Goal: Transaction & Acquisition: Purchase product/service

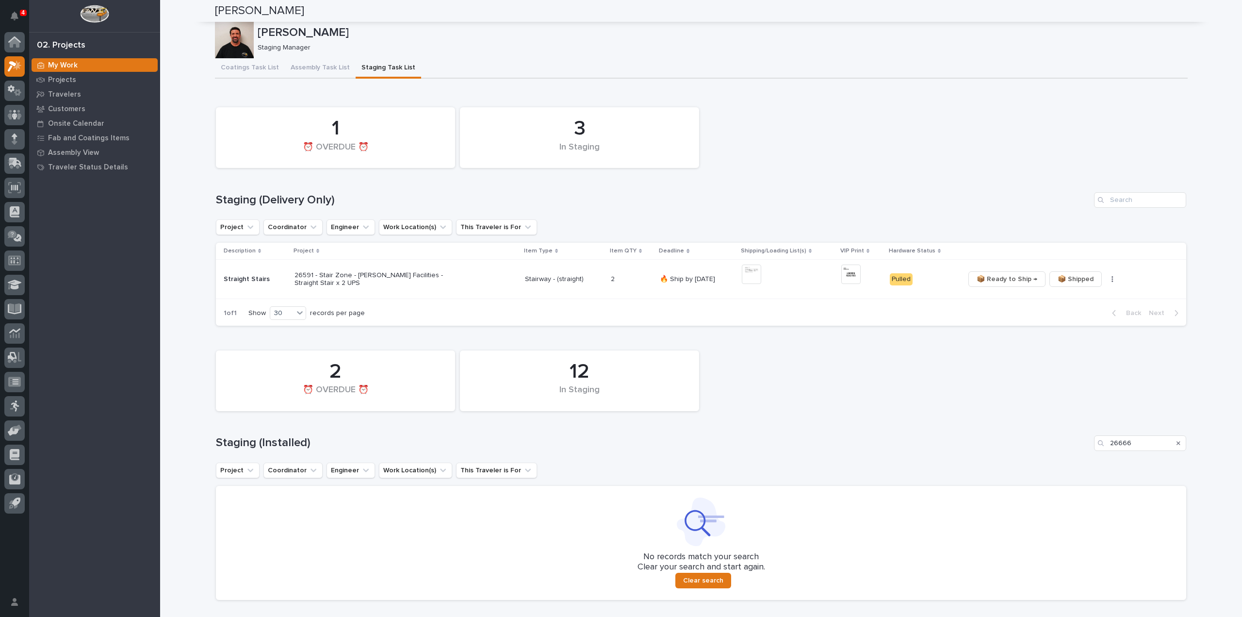
scroll to position [306, 0]
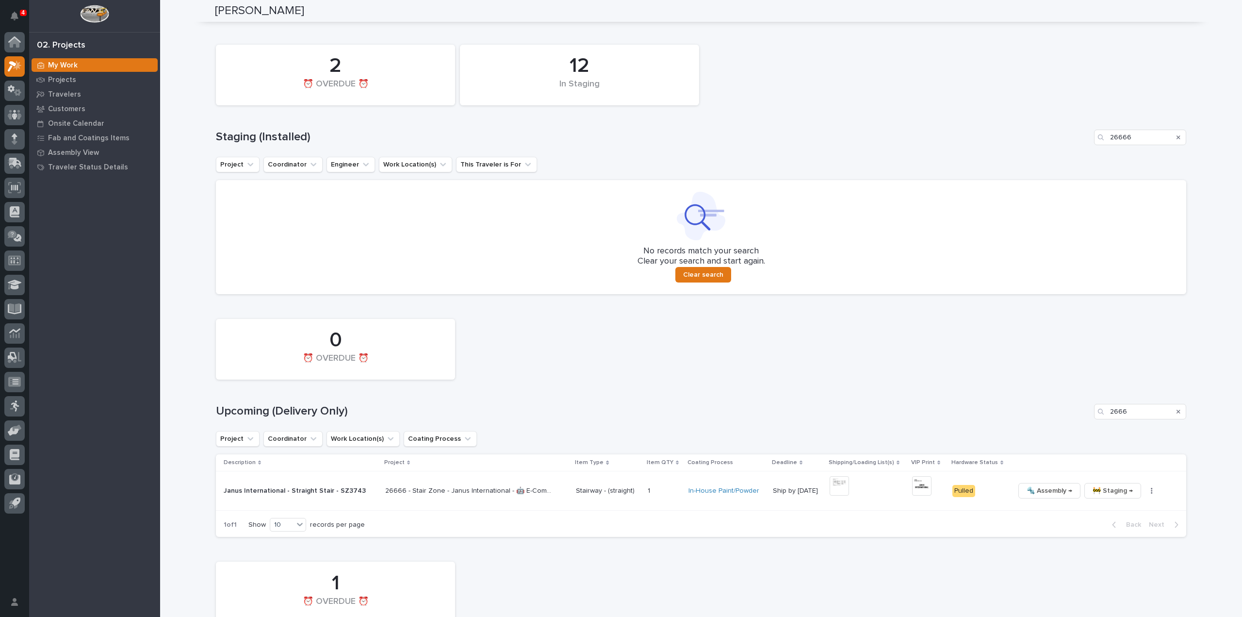
click at [1177, 138] on icon "Search" at bounding box center [1179, 137] width 4 height 6
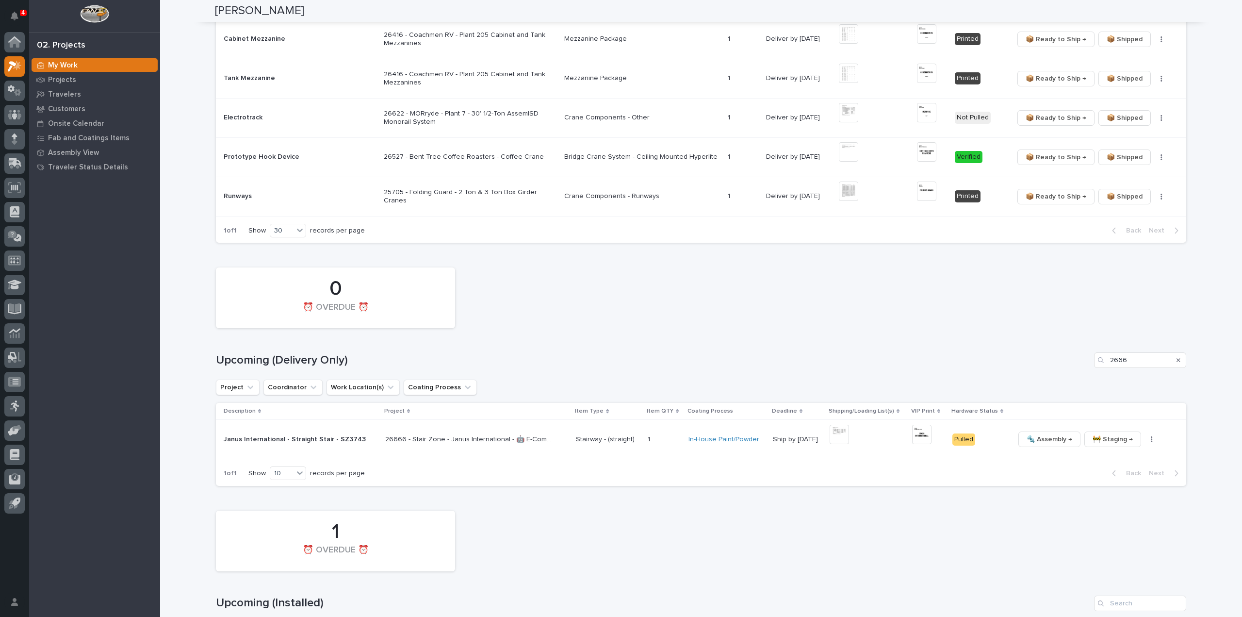
scroll to position [777, 0]
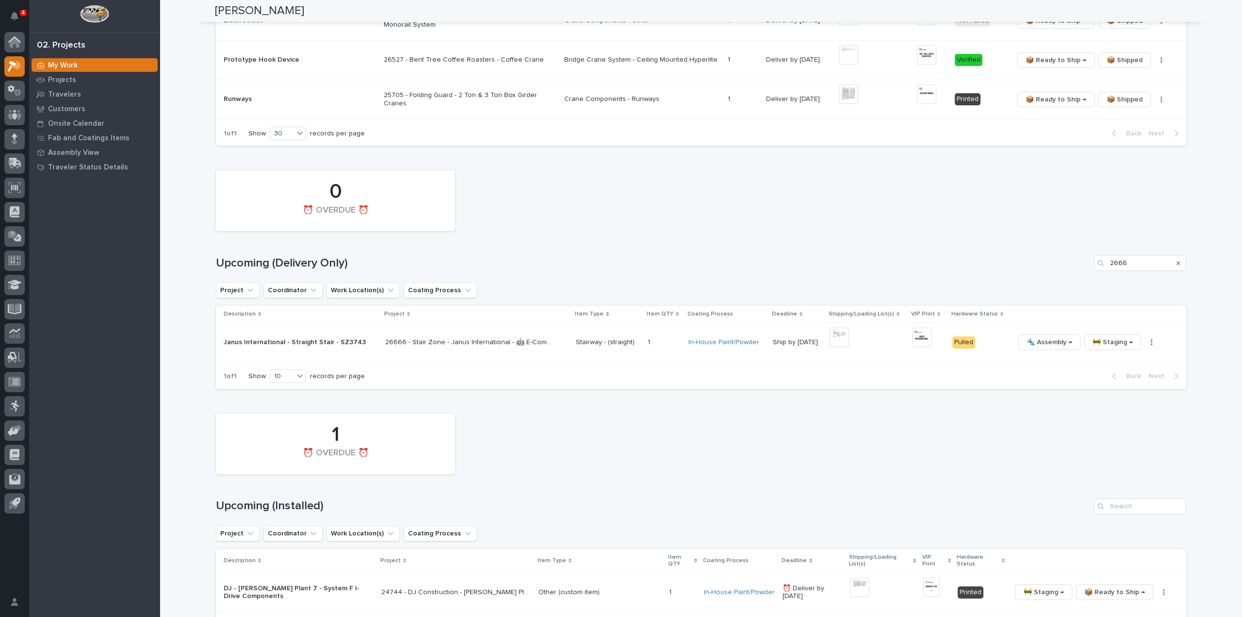
click at [1177, 262] on icon "Search" at bounding box center [1179, 263] width 4 height 4
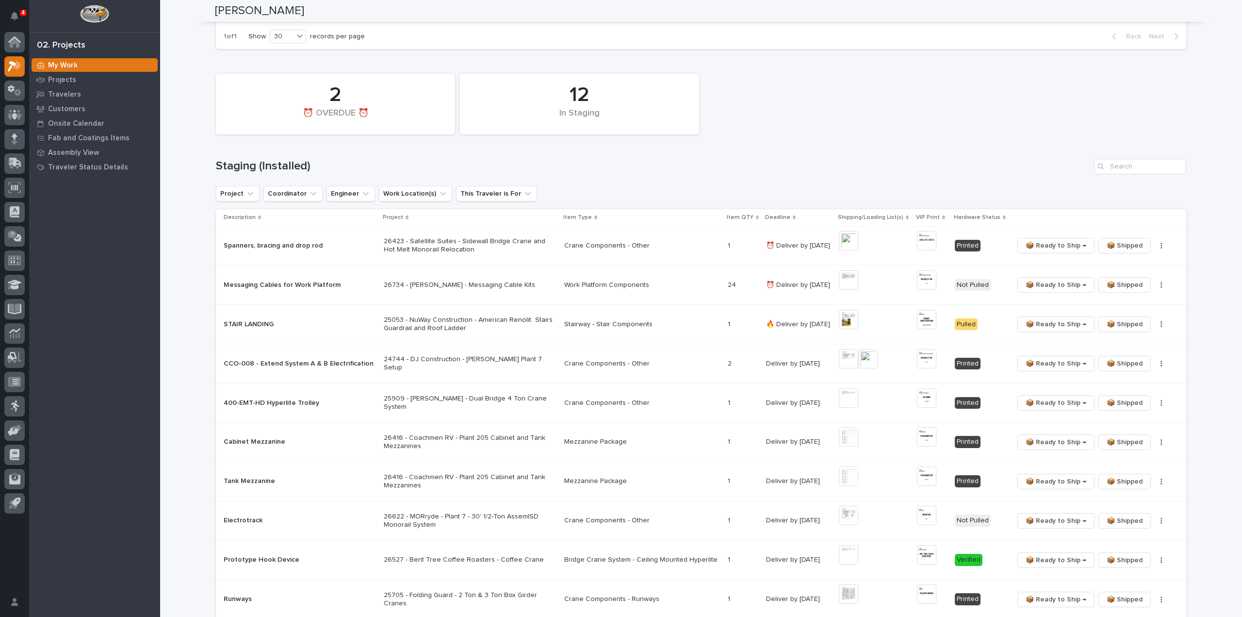
scroll to position [0, 0]
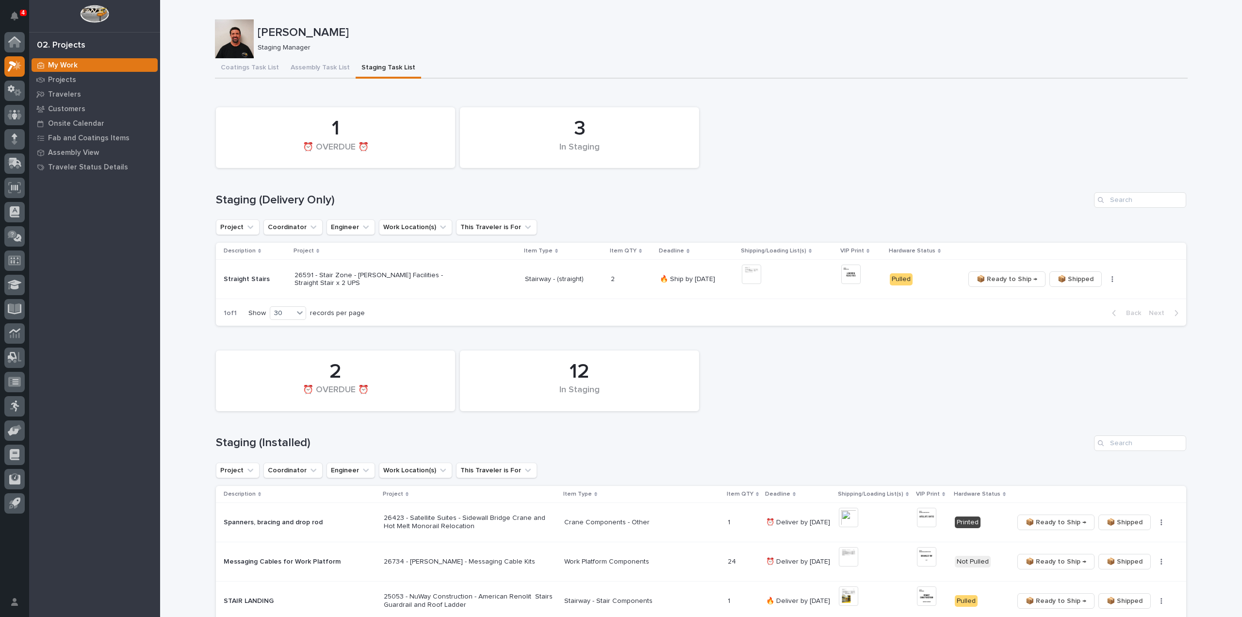
click at [955, 398] on div "12 In Staging 2 ⏰ OVERDUE ⏰" at bounding box center [701, 381] width 980 height 70
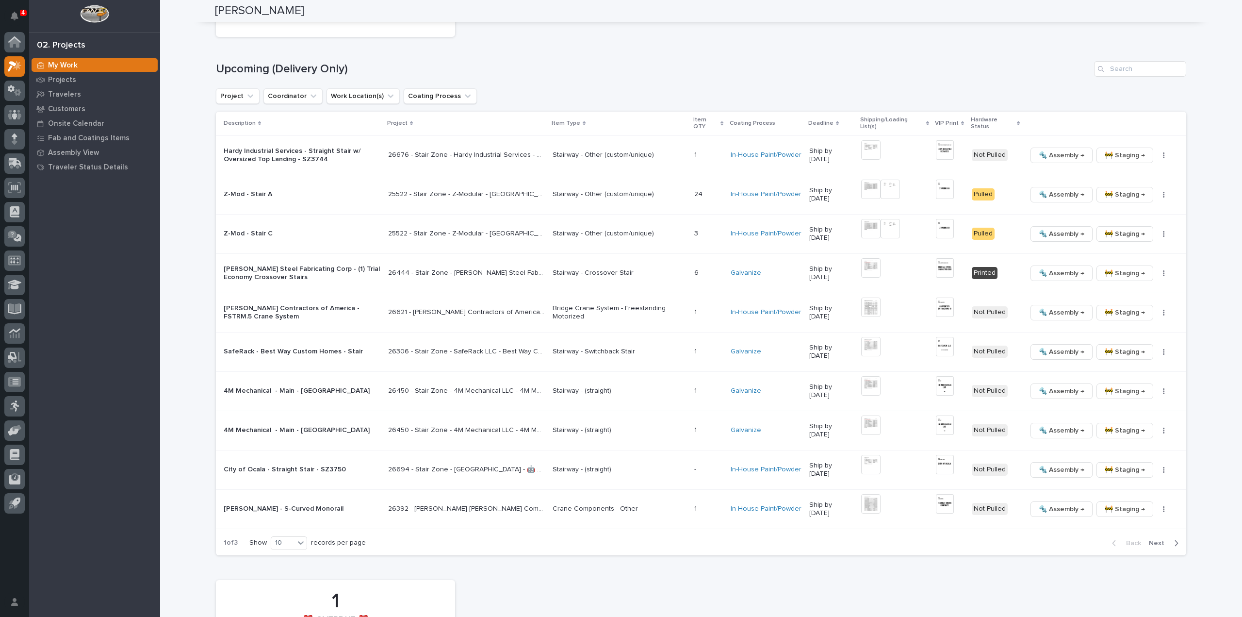
scroll to position [1068, 0]
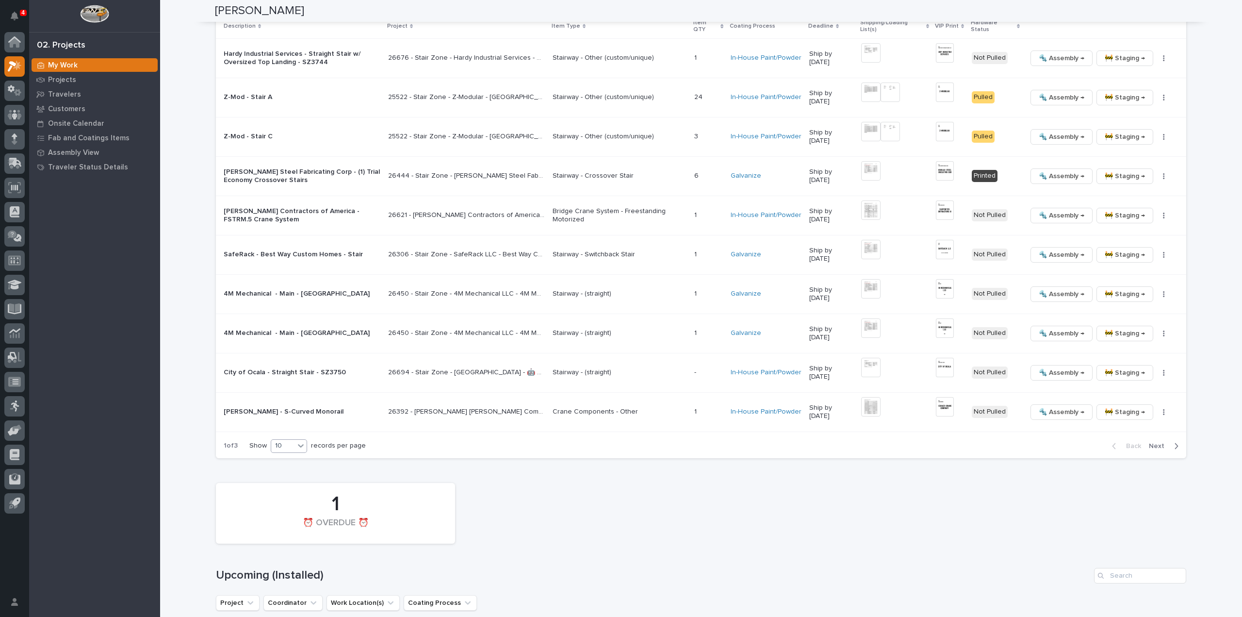
click at [298, 441] on icon at bounding box center [301, 446] width 10 height 10
click at [298, 477] on div "30" at bounding box center [286, 479] width 35 height 12
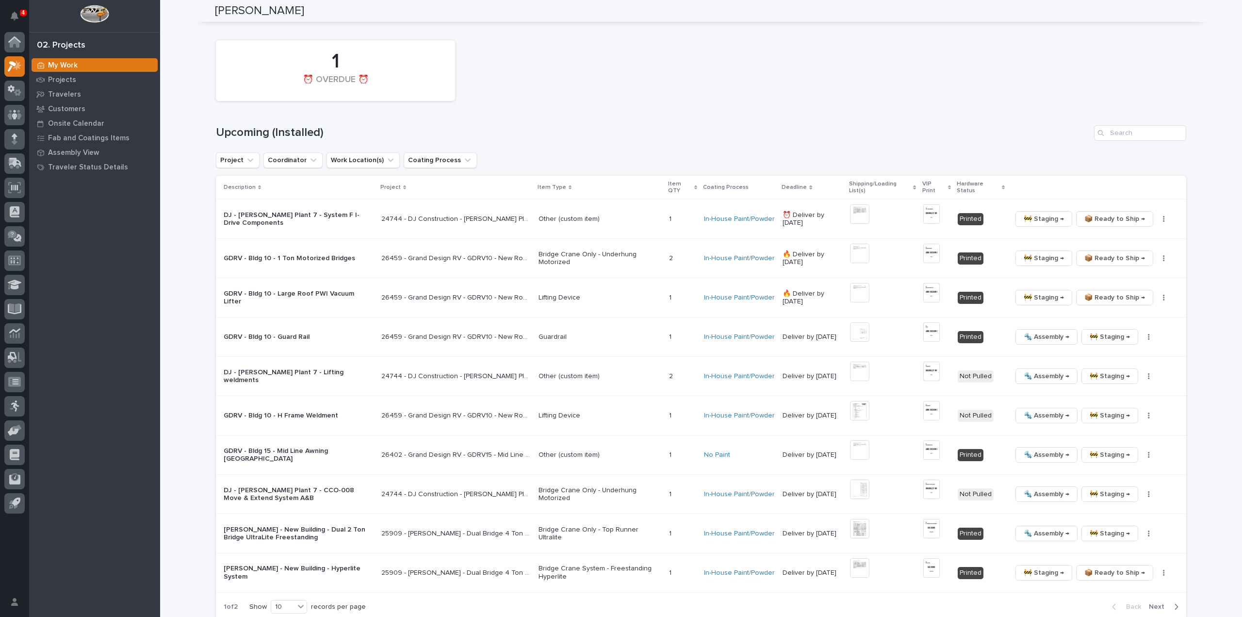
scroll to position [2062, 0]
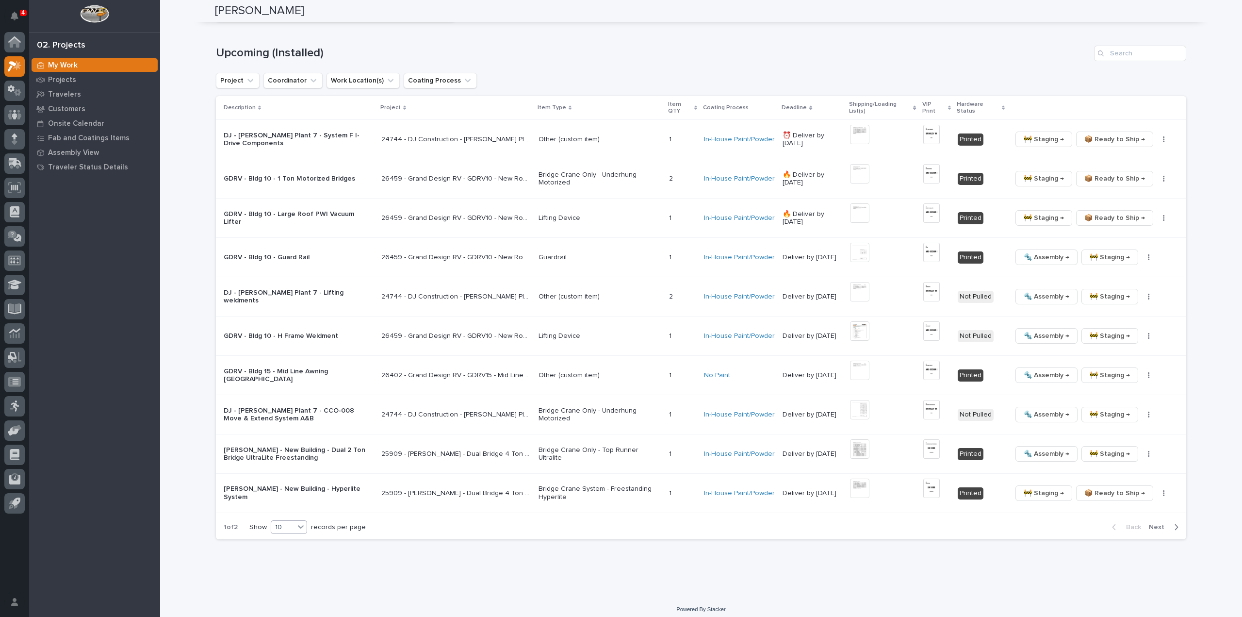
click at [279, 522] on div "10" at bounding box center [282, 527] width 23 height 10
click at [271, 555] on div "30" at bounding box center [286, 557] width 35 height 12
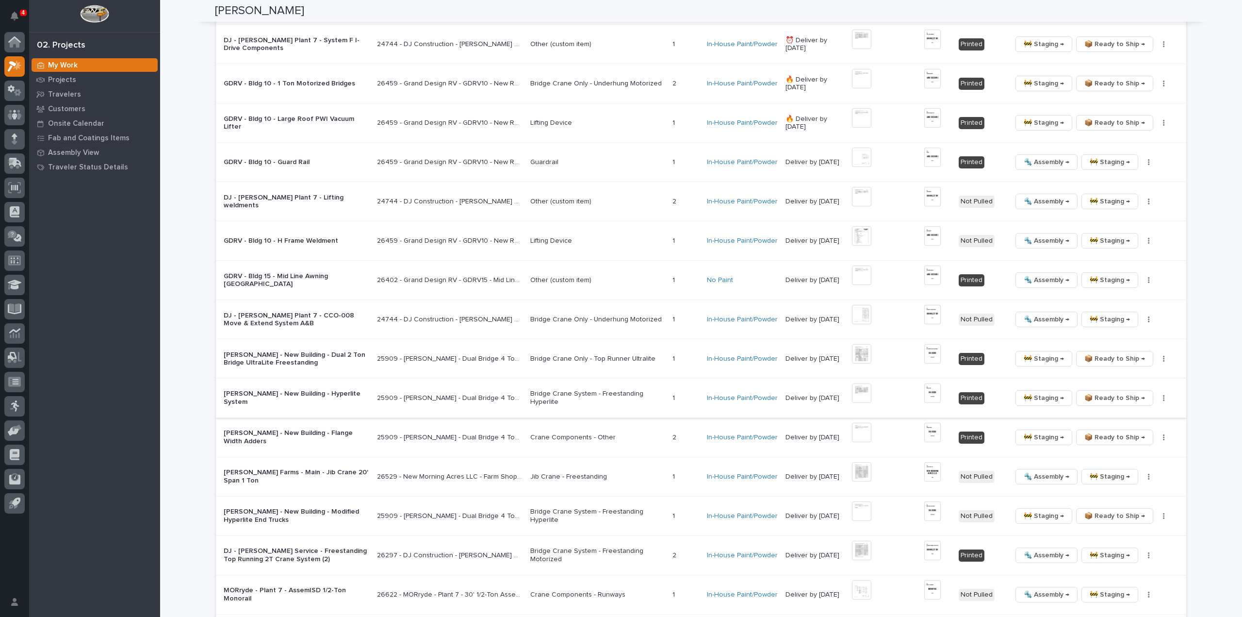
scroll to position [2159, 0]
click at [866, 465] on img at bounding box center [861, 469] width 19 height 19
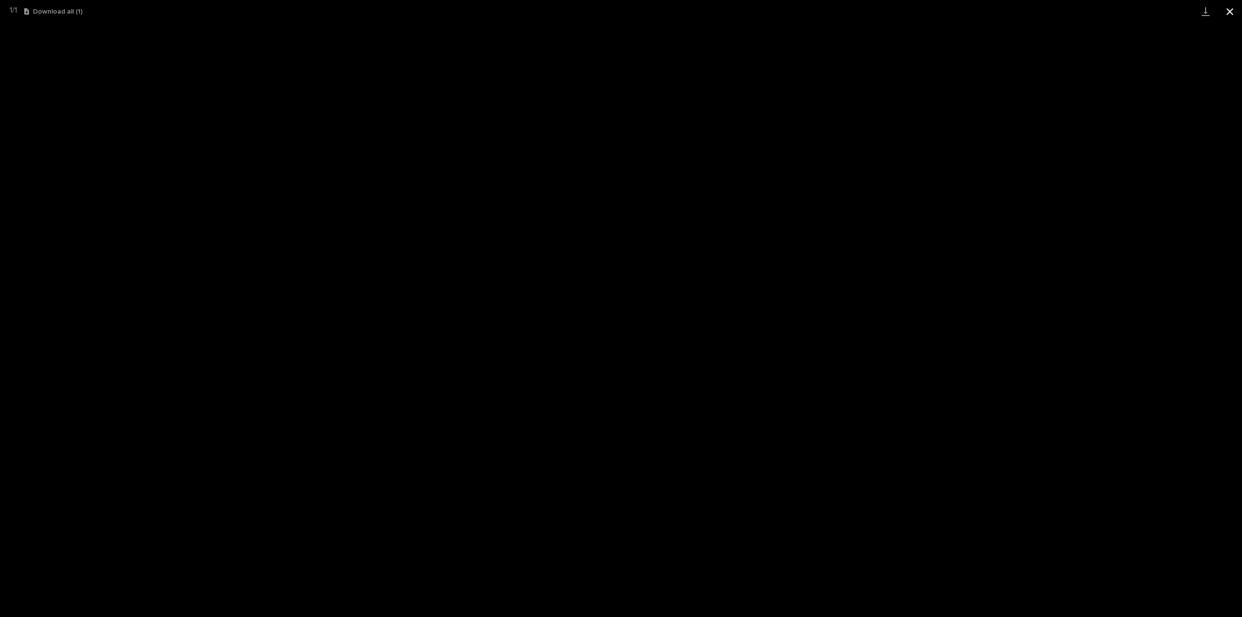
click at [1229, 16] on button "Close gallery" at bounding box center [1230, 11] width 24 height 23
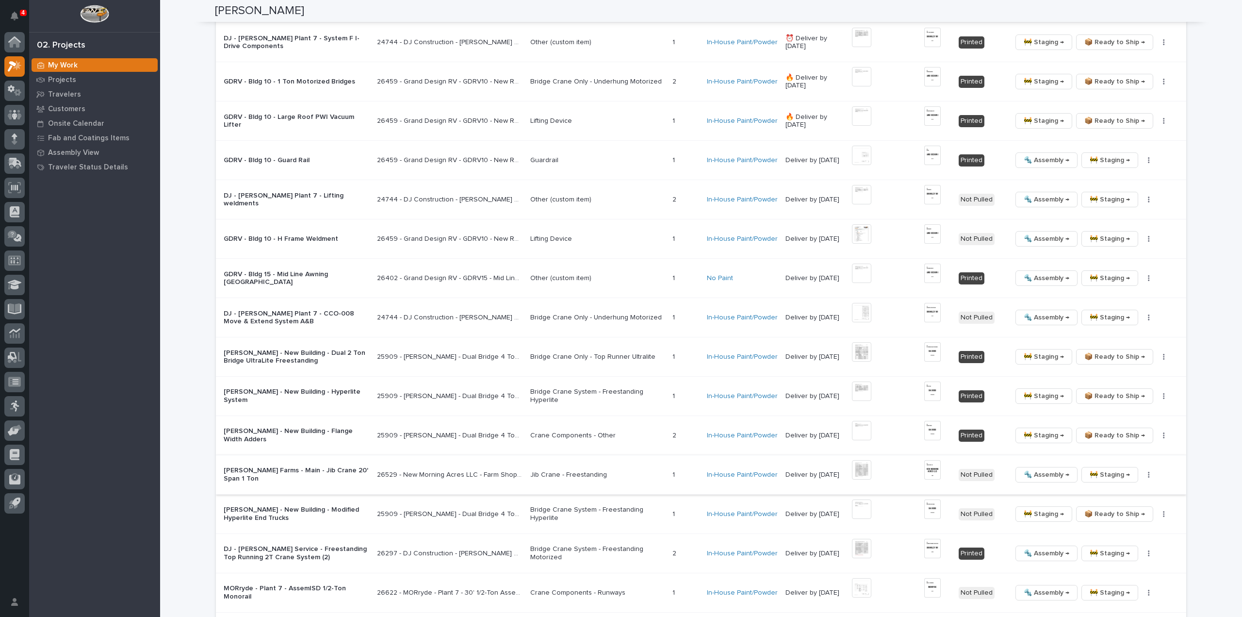
click at [869, 469] on img at bounding box center [861, 469] width 19 height 19
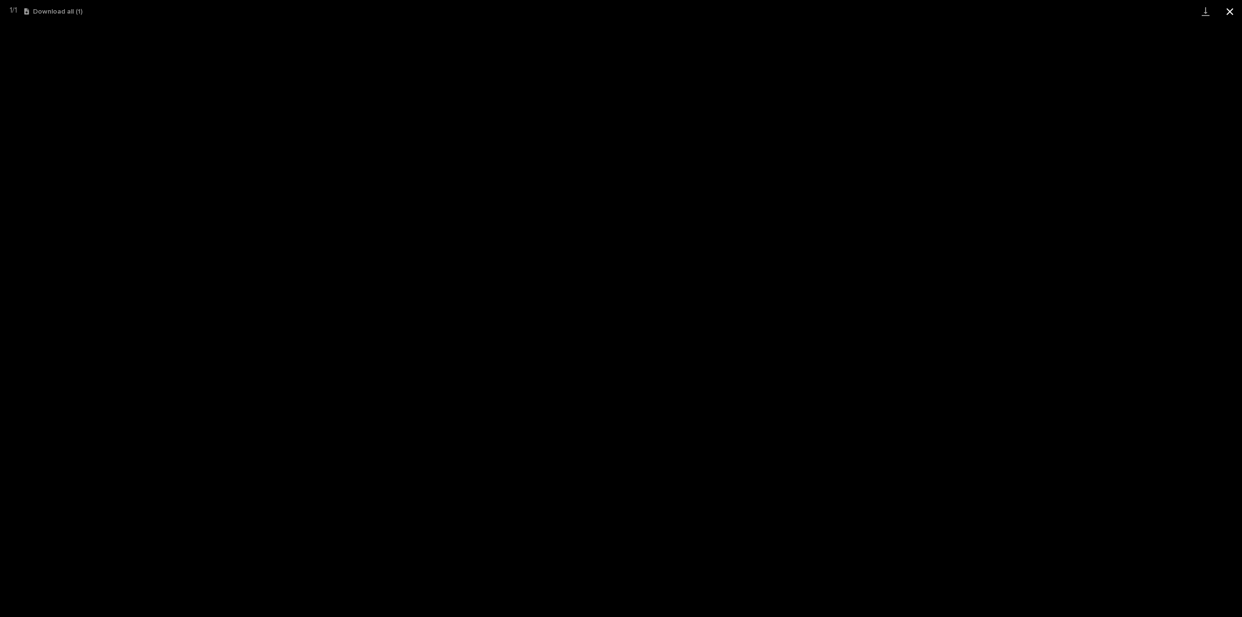
click at [1233, 11] on button "Close gallery" at bounding box center [1230, 11] width 24 height 23
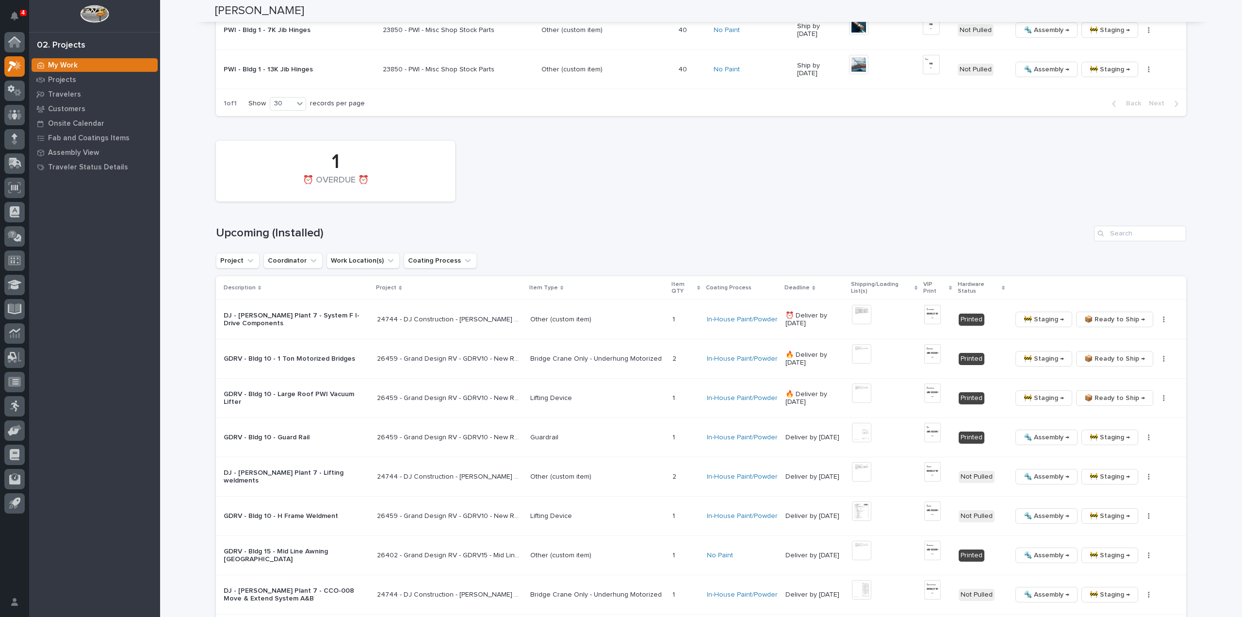
scroll to position [1868, 0]
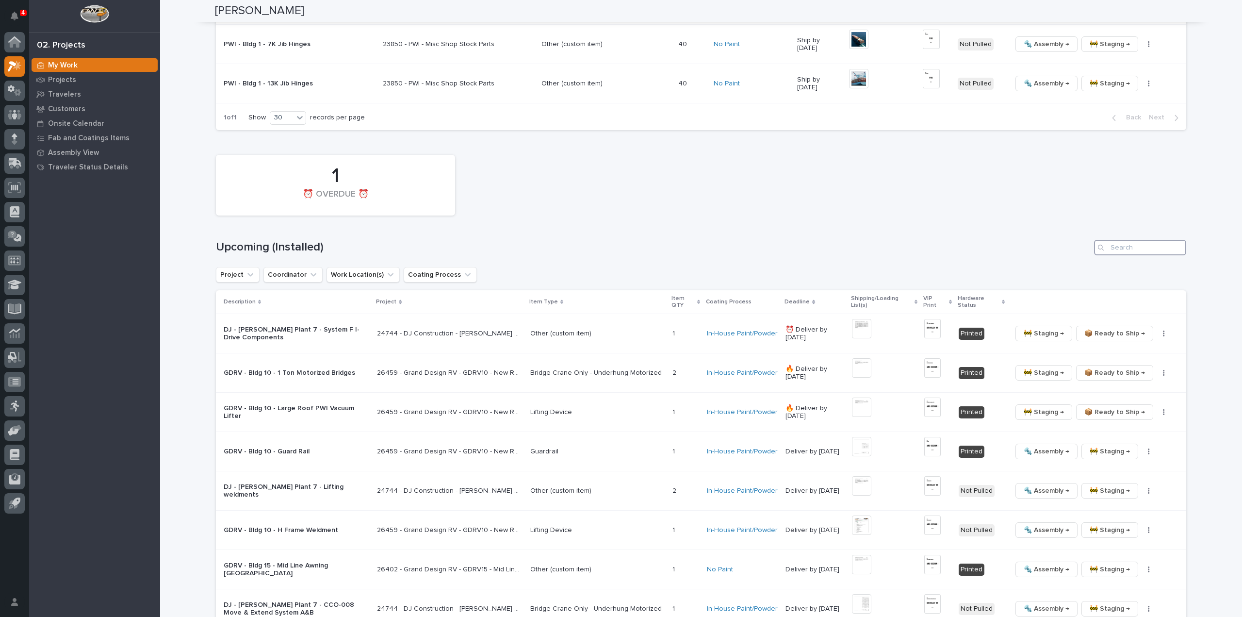
click at [1130, 245] on input "Search" at bounding box center [1140, 248] width 92 height 16
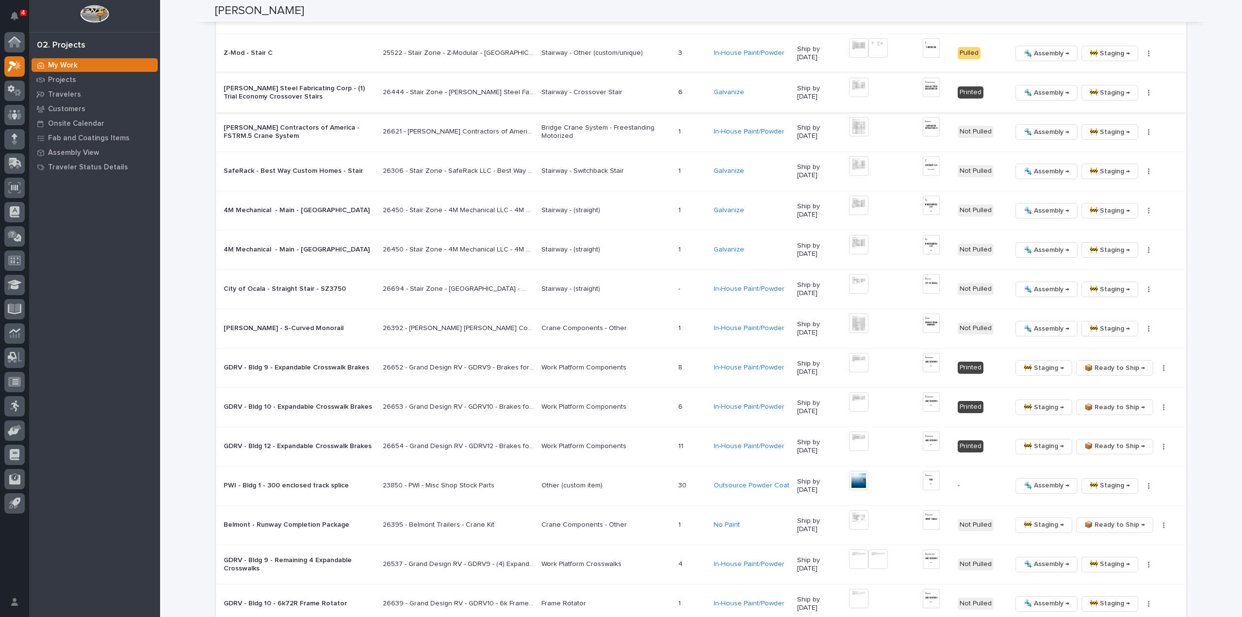
scroll to position [957, 0]
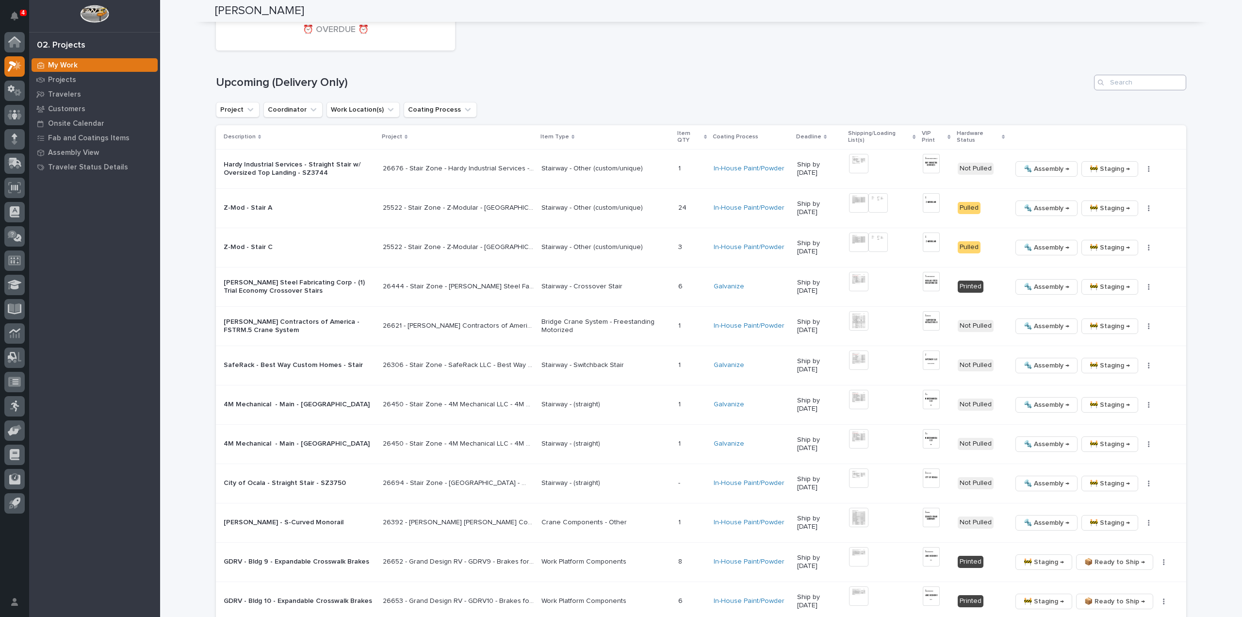
type input "26621"
click at [1120, 81] on input "Search" at bounding box center [1140, 83] width 92 height 16
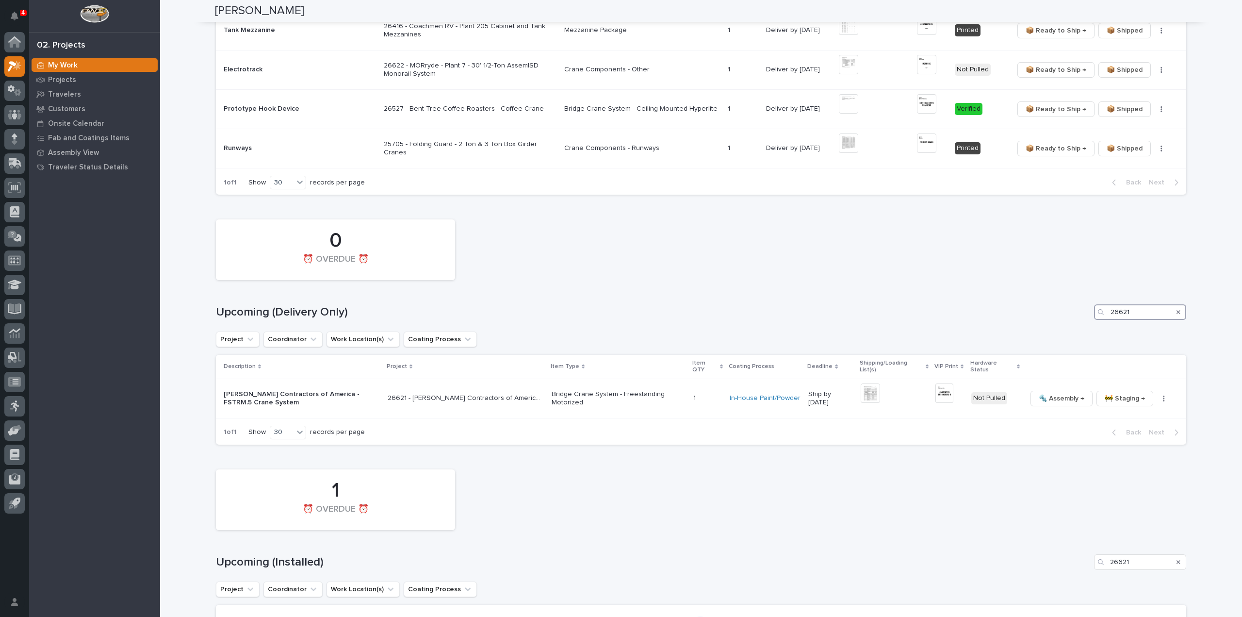
scroll to position [741, 0]
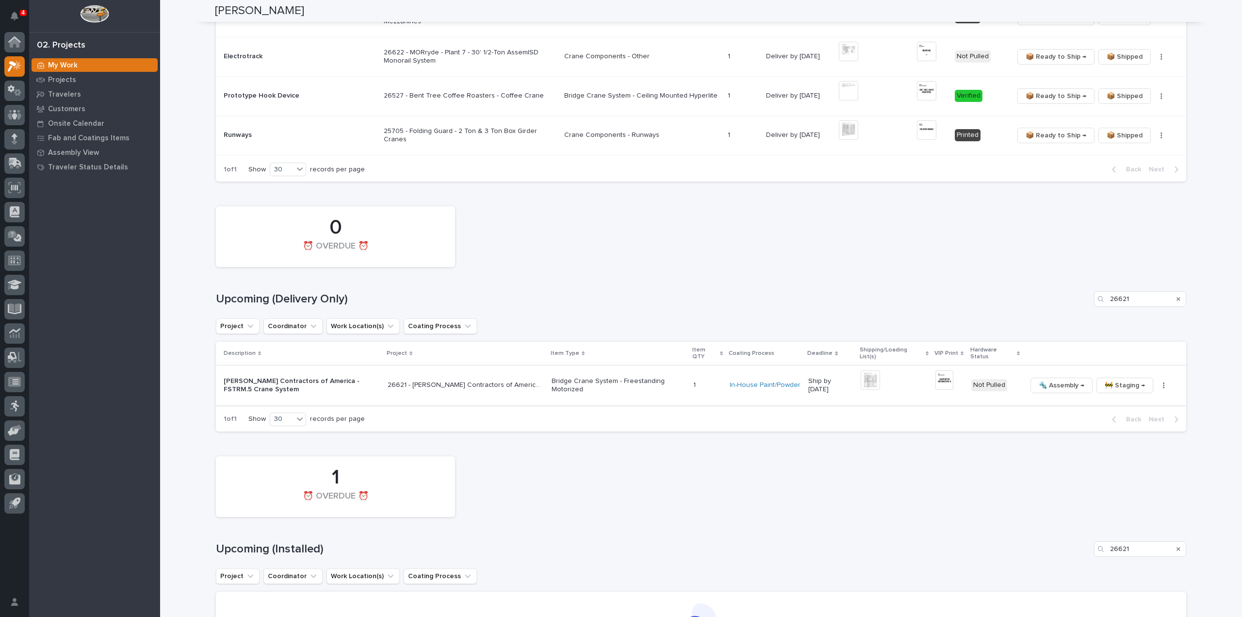
click at [869, 382] on img at bounding box center [870, 379] width 19 height 19
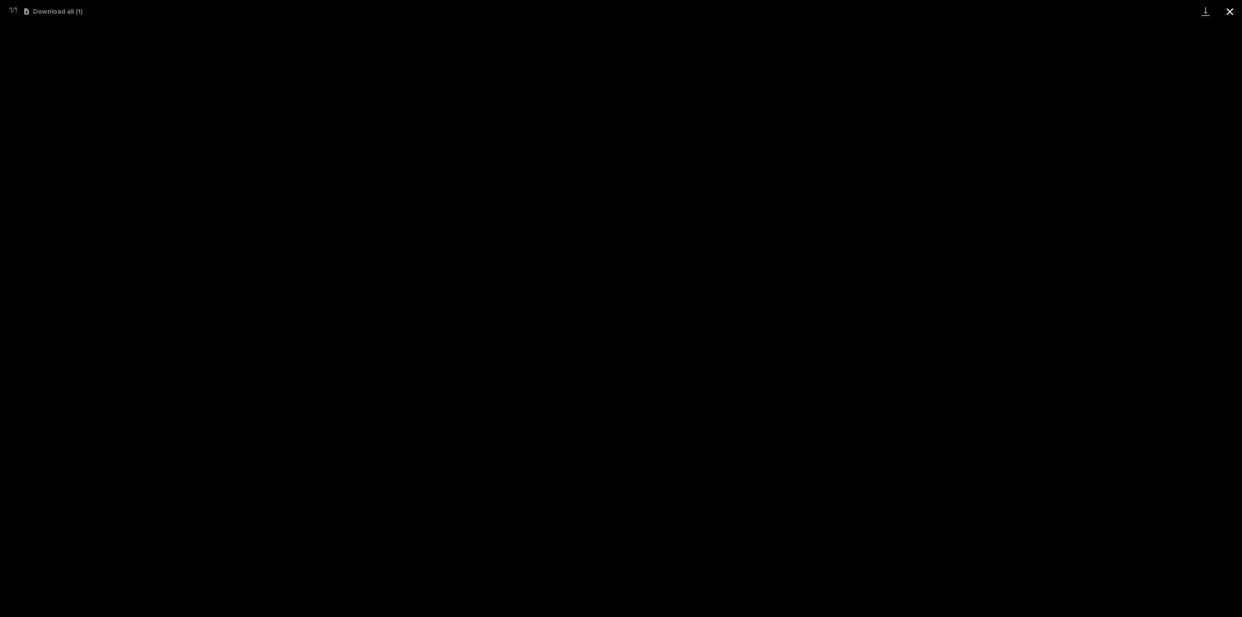
click at [1234, 13] on button "Close gallery" at bounding box center [1230, 11] width 24 height 23
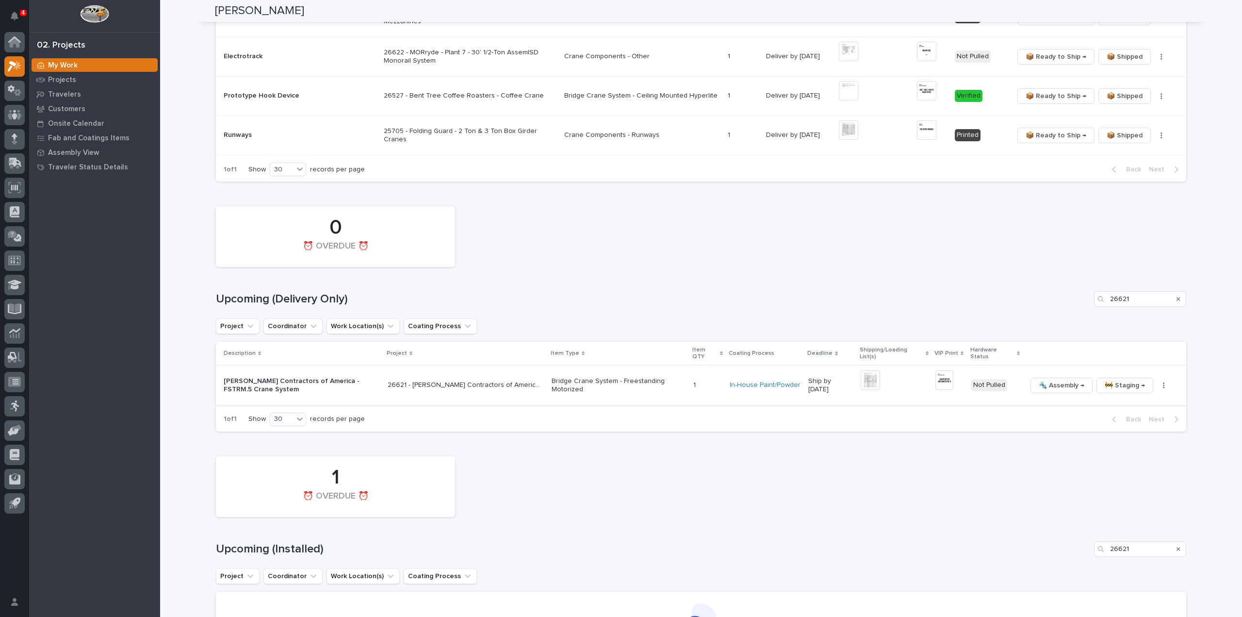
click at [948, 383] on img at bounding box center [945, 379] width 18 height 19
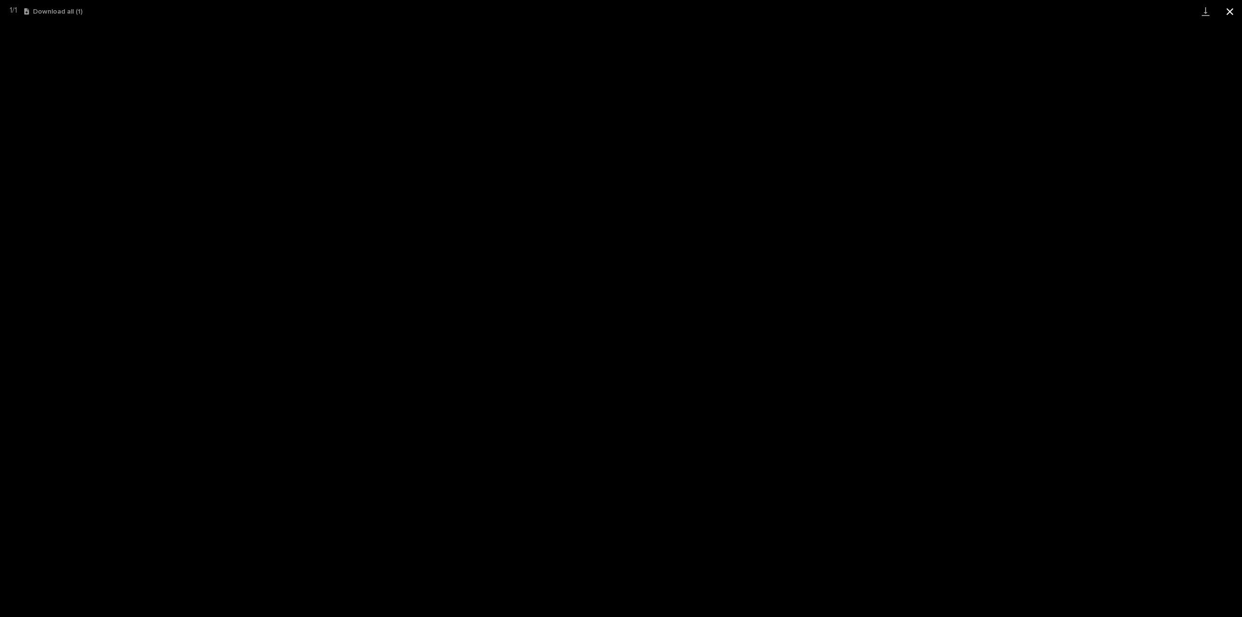
click at [1233, 11] on button "Close gallery" at bounding box center [1230, 11] width 24 height 23
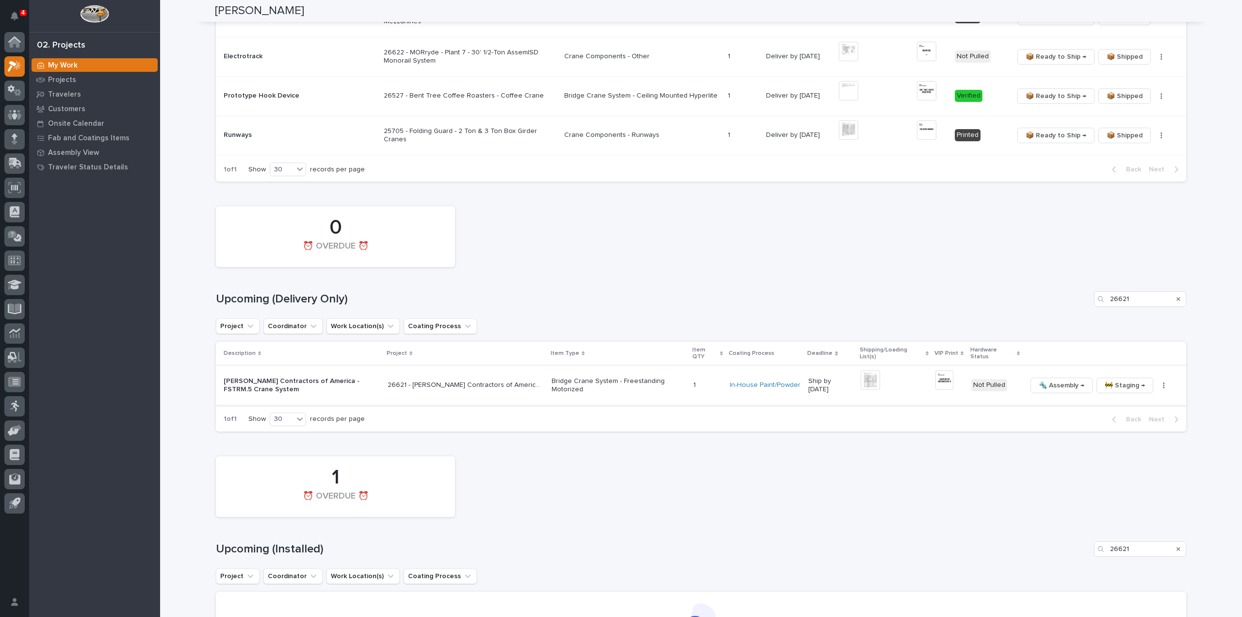
click at [1162, 383] on button "button" at bounding box center [1165, 385] width 14 height 7
click at [1136, 448] on span "🔩 Hardware" at bounding box center [1121, 452] width 41 height 12
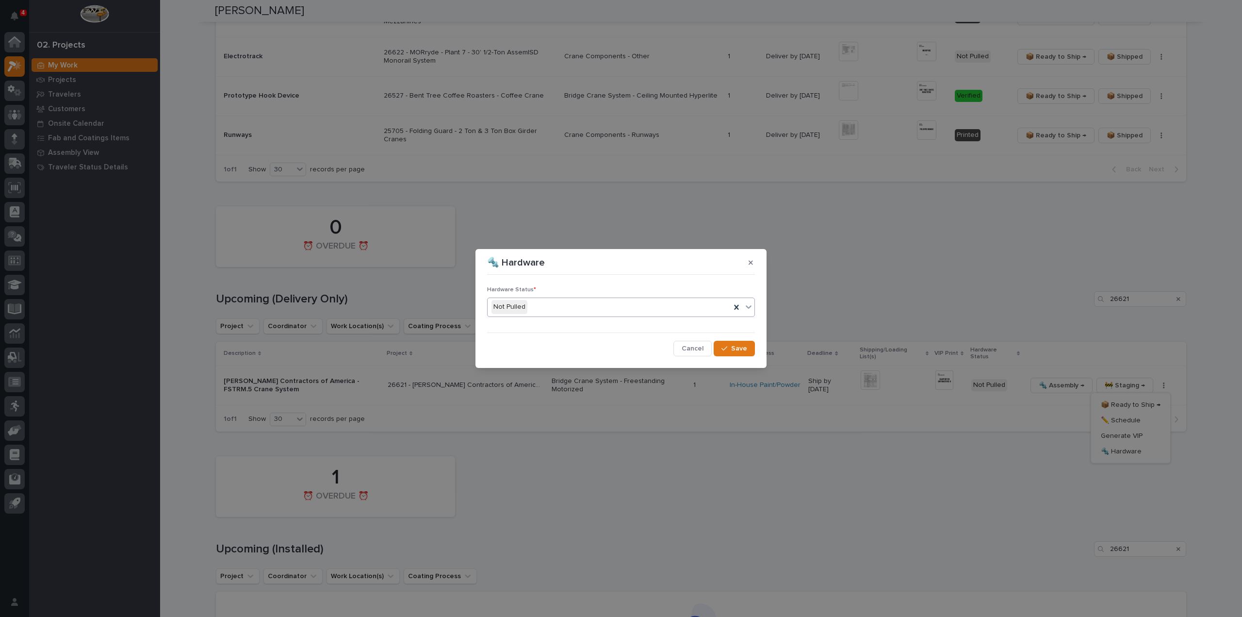
click at [644, 312] on div "Not Pulled" at bounding box center [609, 307] width 243 height 16
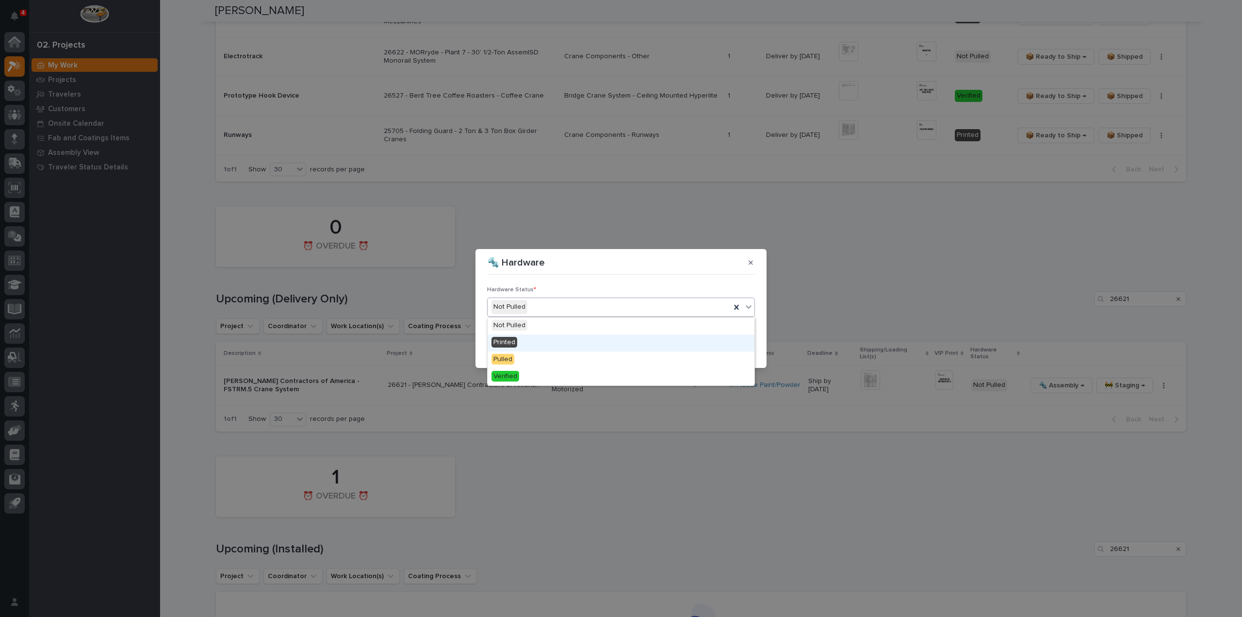
click at [632, 343] on div "Printed" at bounding box center [621, 342] width 267 height 17
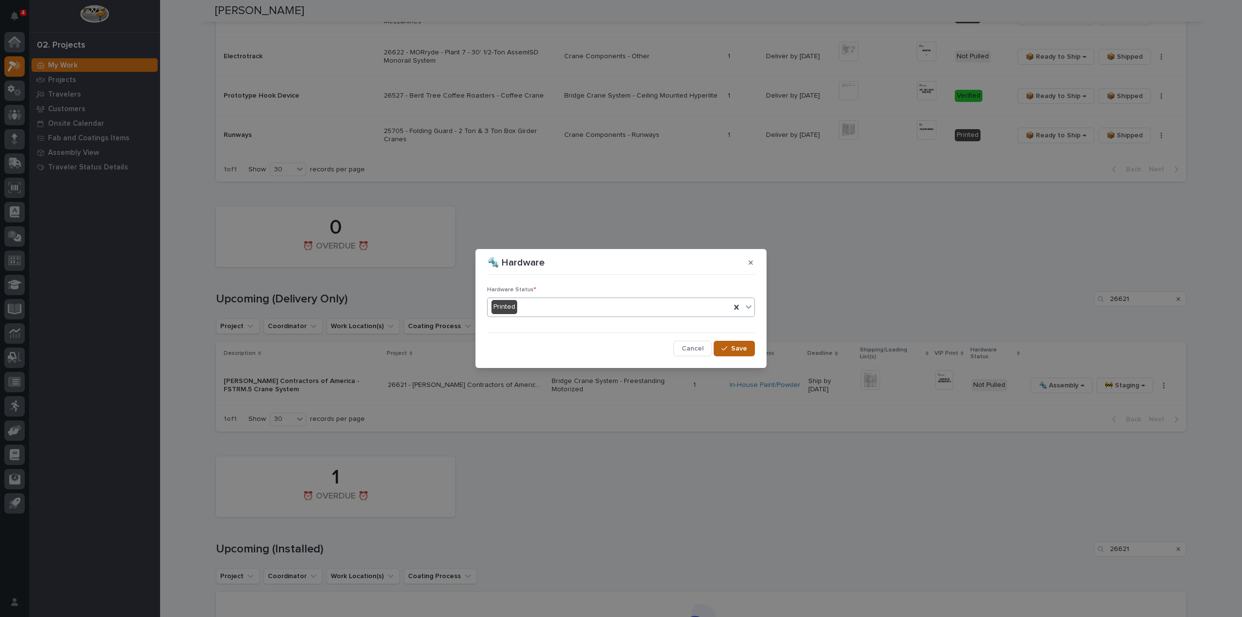
click at [737, 349] on span "Save" at bounding box center [739, 348] width 16 height 9
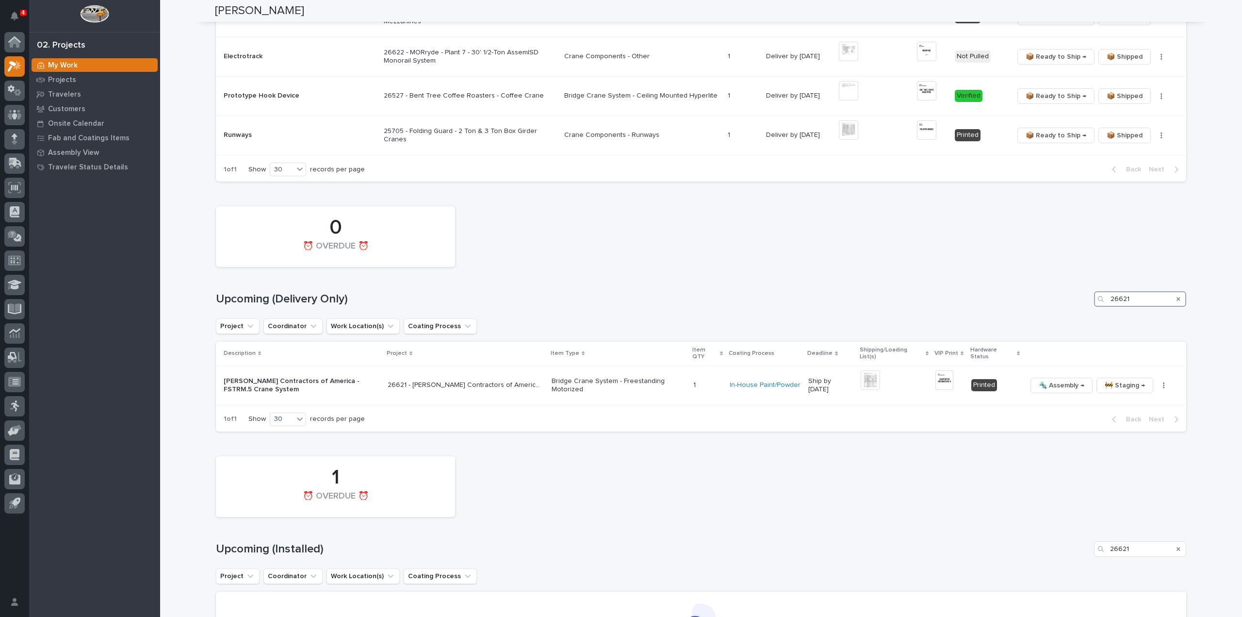
drag, startPoint x: 1139, startPoint y: 297, endPoint x: 1090, endPoint y: 307, distance: 50.1
click at [1090, 307] on div "0 ⏰ OVERDUE ⏰ Upcoming (Delivery Only) 26621 Project Coordinator Work Location(…" at bounding box center [701, 316] width 971 height 230
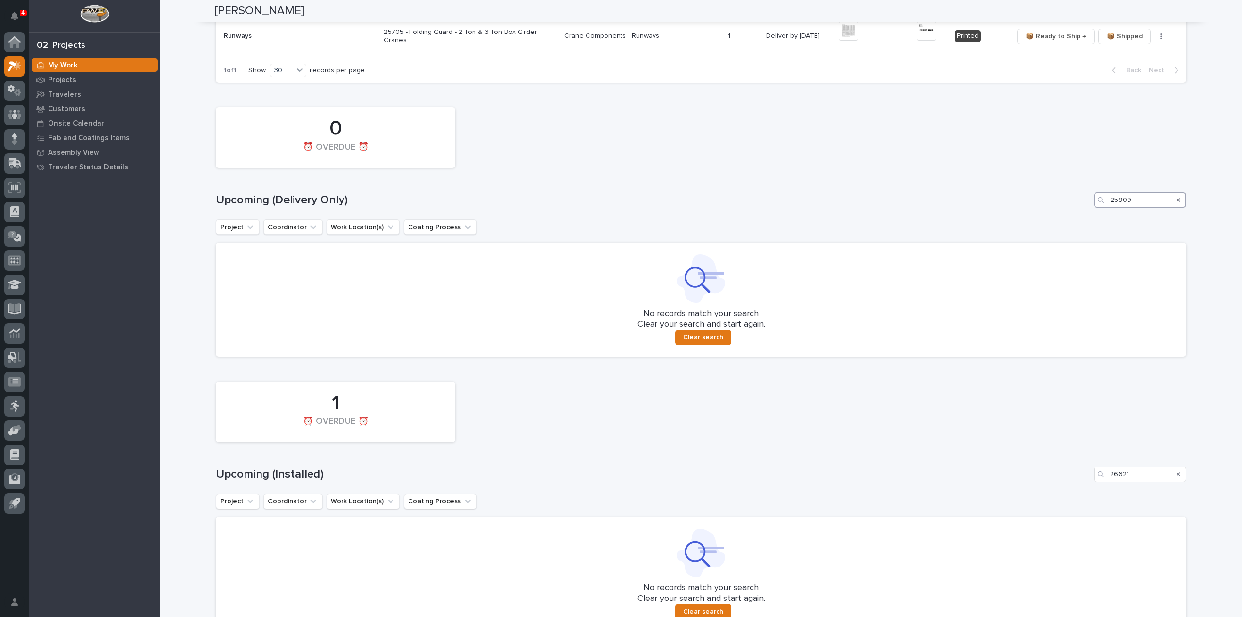
scroll to position [937, 0]
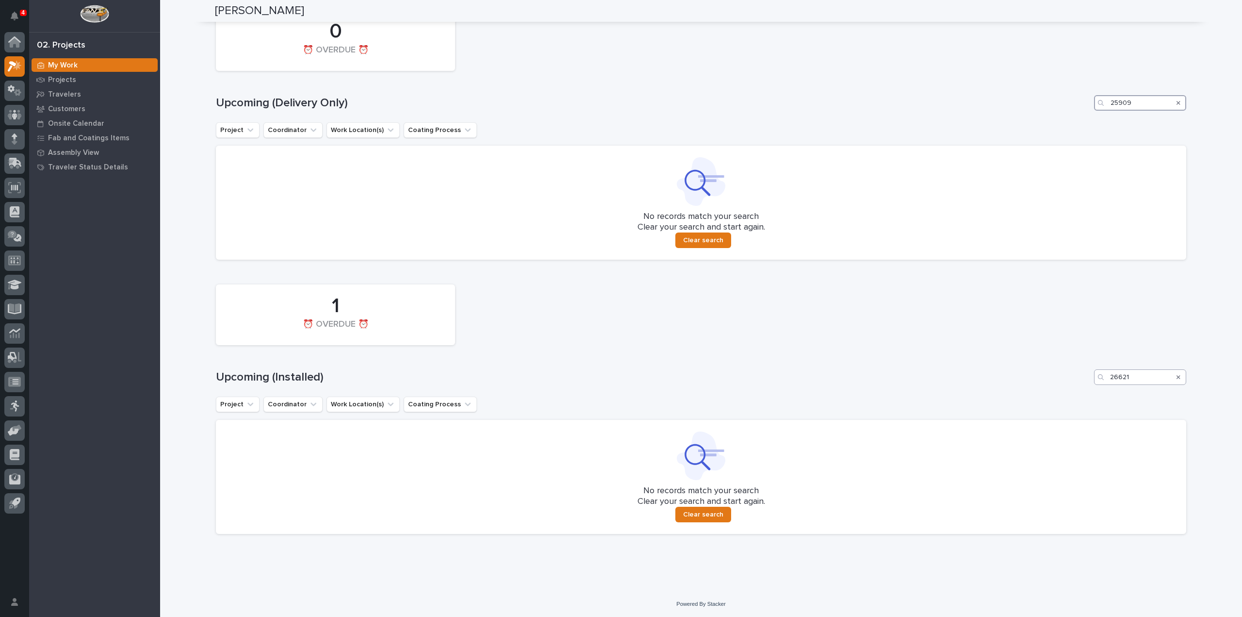
type input "25909"
drag, startPoint x: 1145, startPoint y: 378, endPoint x: 1111, endPoint y: 387, distance: 35.7
click at [1111, 387] on div "1 ⏰ OVERDUE ⏰ Upcoming (Installed) 26621 Project Coordinator Work Location(s) C…" at bounding box center [701, 407] width 971 height 254
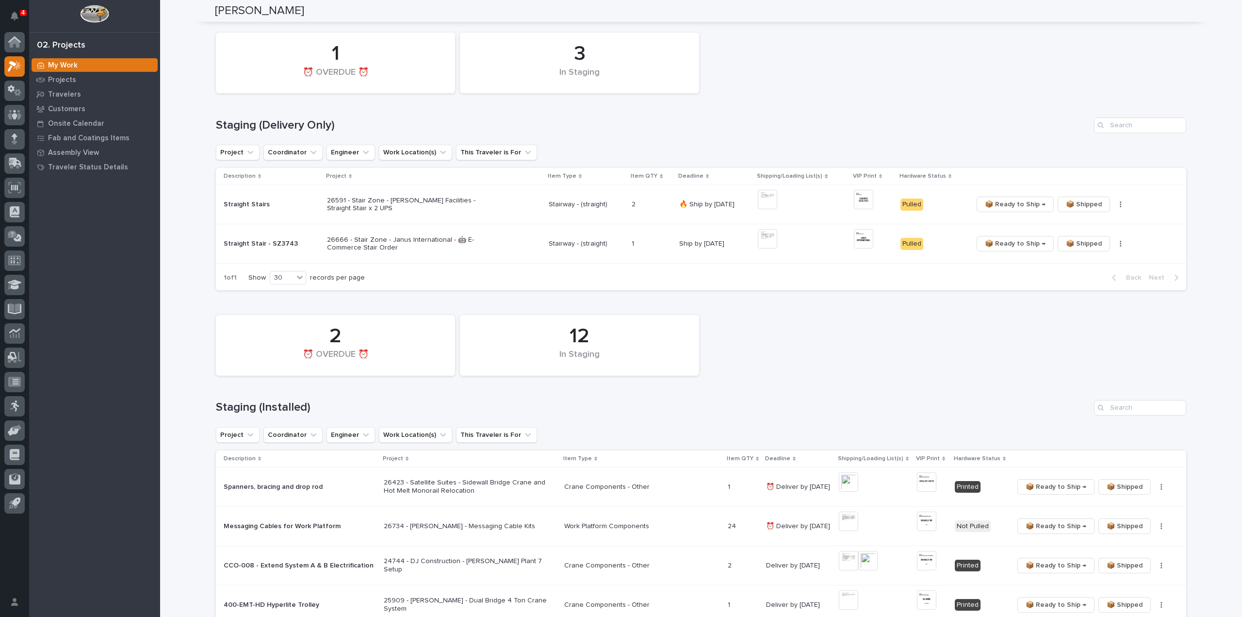
scroll to position [0, 0]
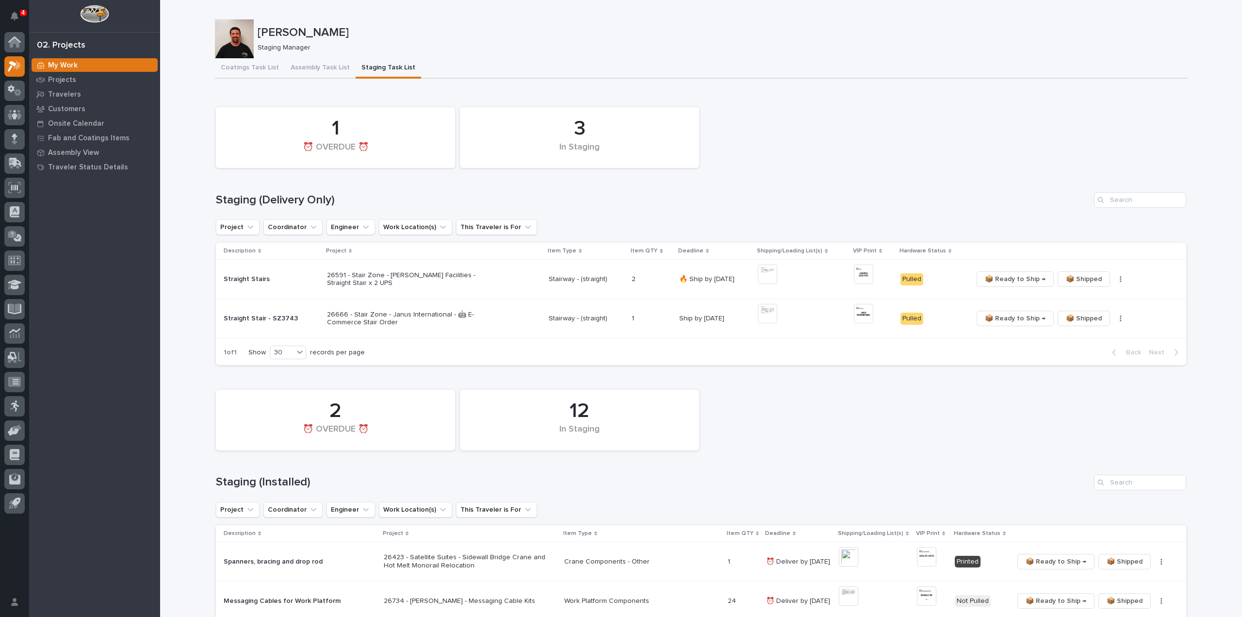
type input "25909"
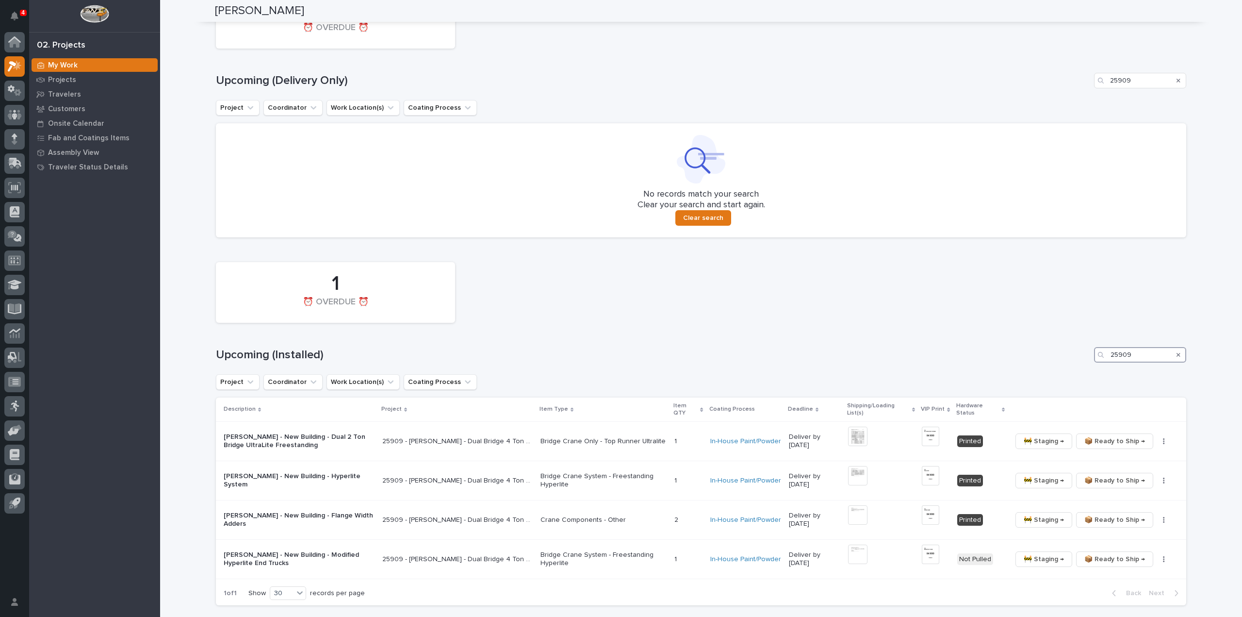
scroll to position [1029, 0]
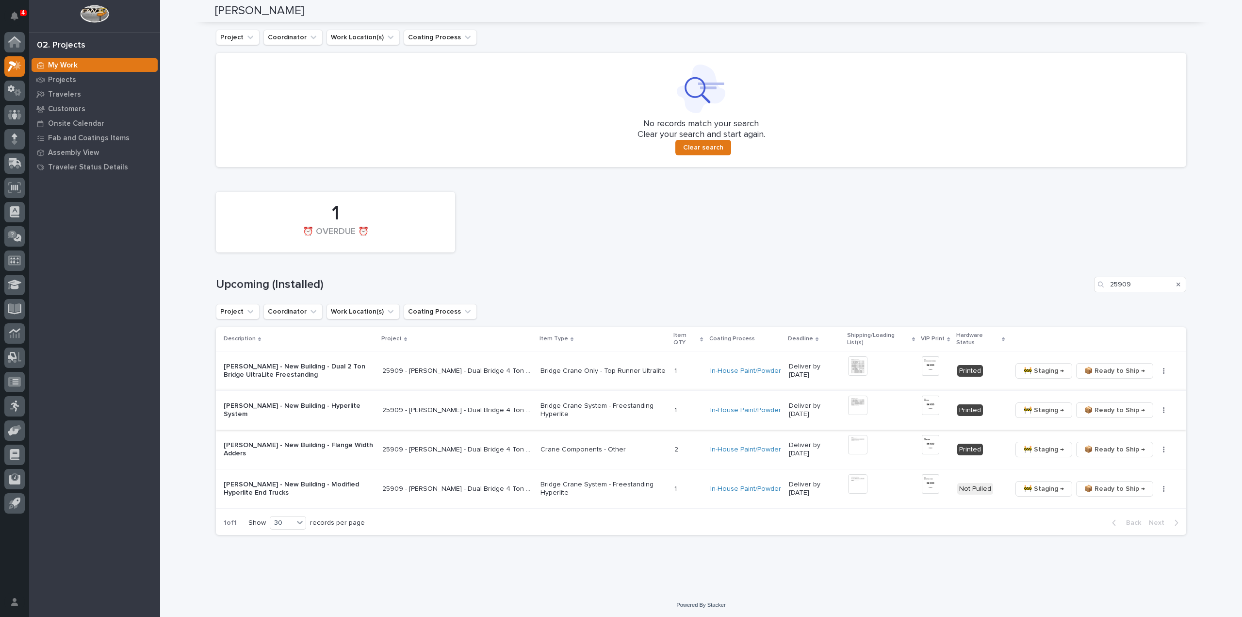
click at [867, 403] on img at bounding box center [857, 405] width 19 height 19
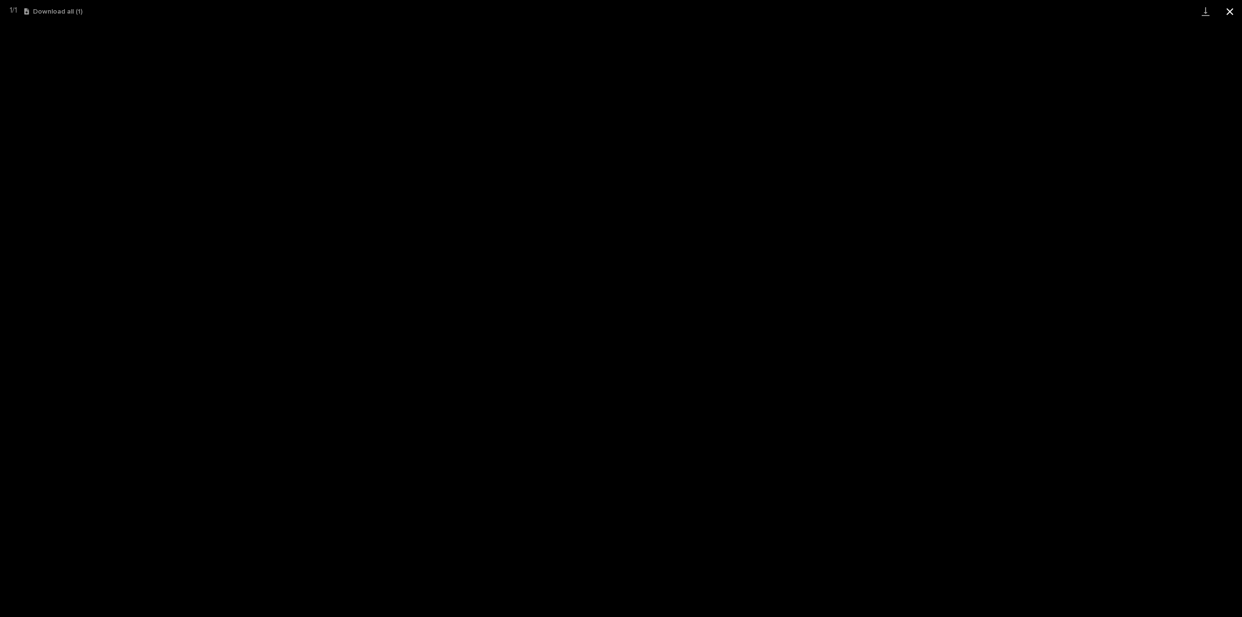
click at [1231, 11] on button "Close gallery" at bounding box center [1230, 11] width 24 height 23
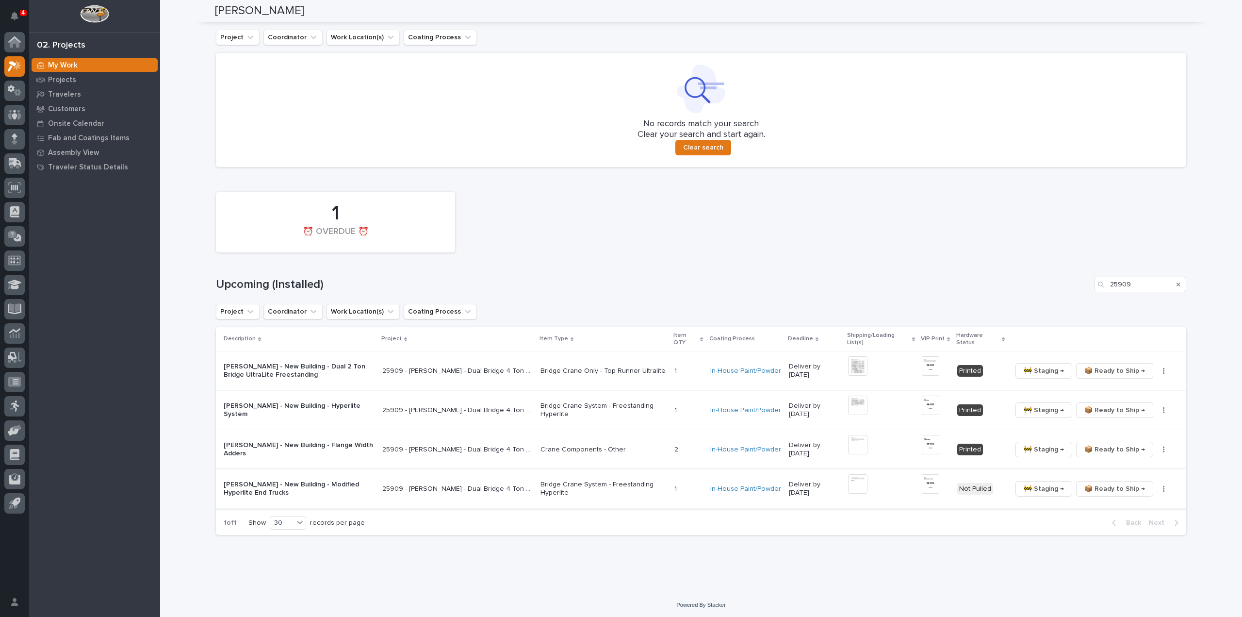
click at [862, 479] on img at bounding box center [857, 483] width 19 height 19
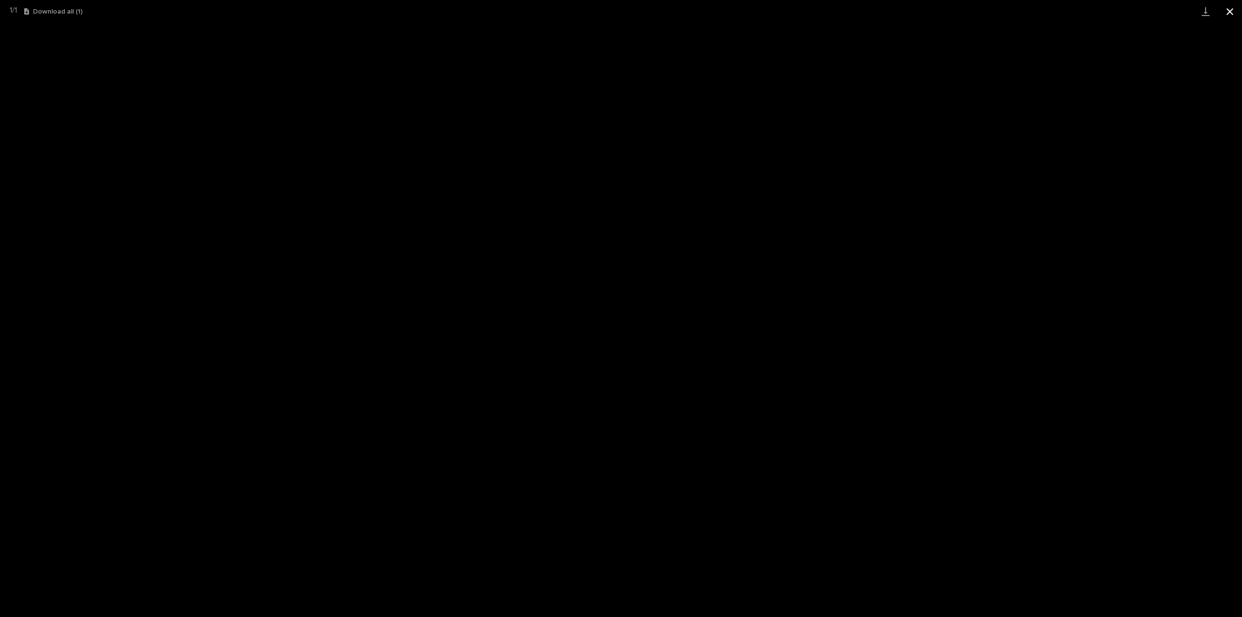
click at [1229, 13] on button "Close gallery" at bounding box center [1230, 11] width 24 height 23
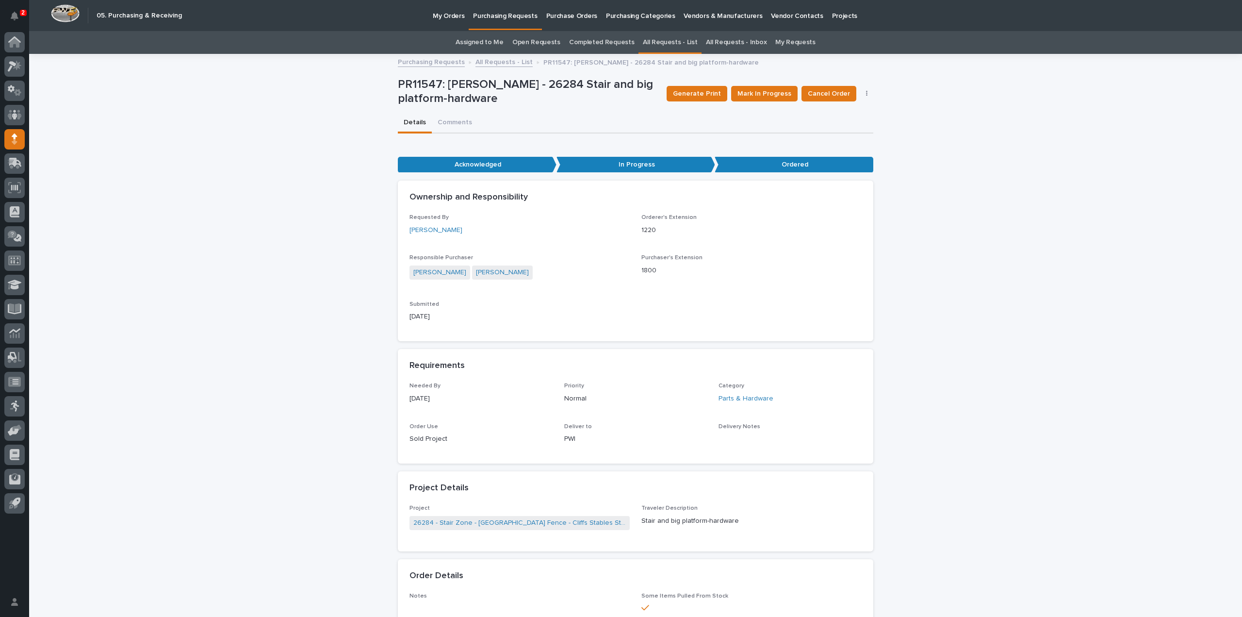
click at [670, 39] on link "All Requests - List" at bounding box center [670, 42] width 54 height 23
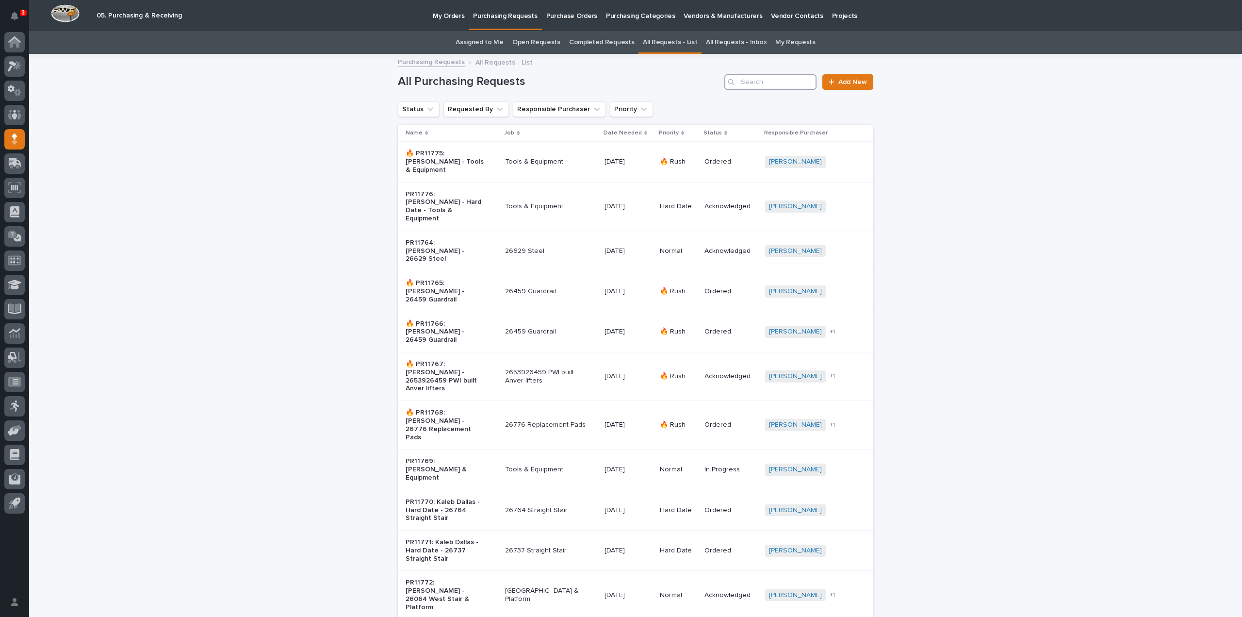
click at [768, 81] on input "Search" at bounding box center [771, 82] width 92 height 16
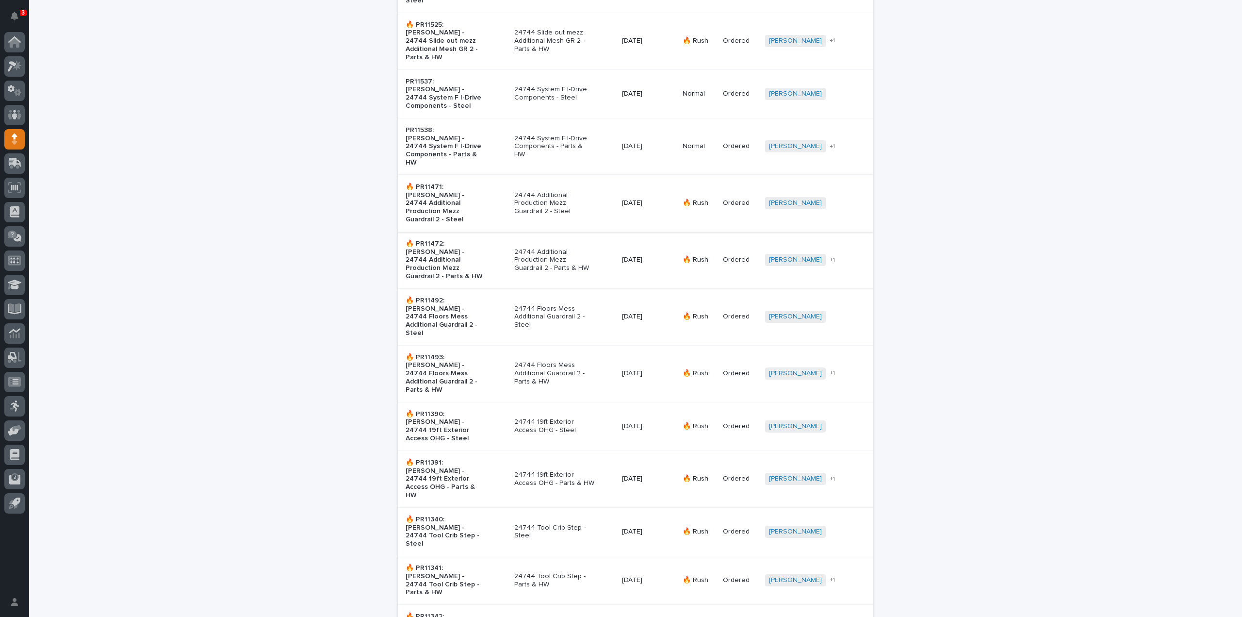
scroll to position [917, 0]
type input "24744"
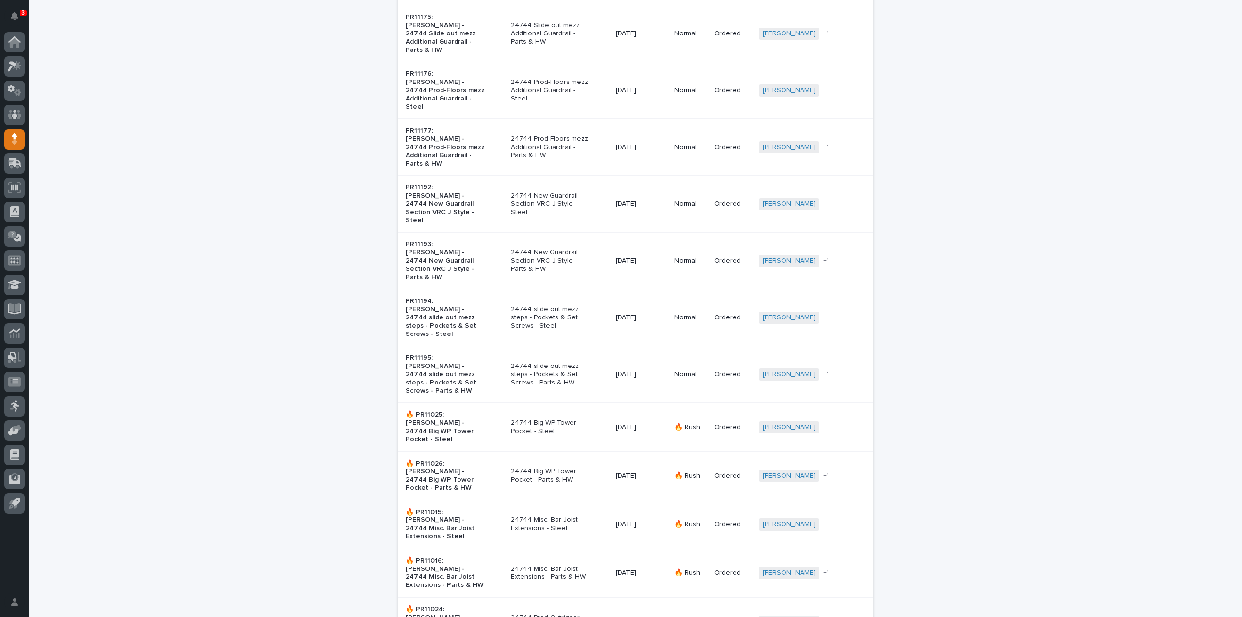
scroll to position [874, 0]
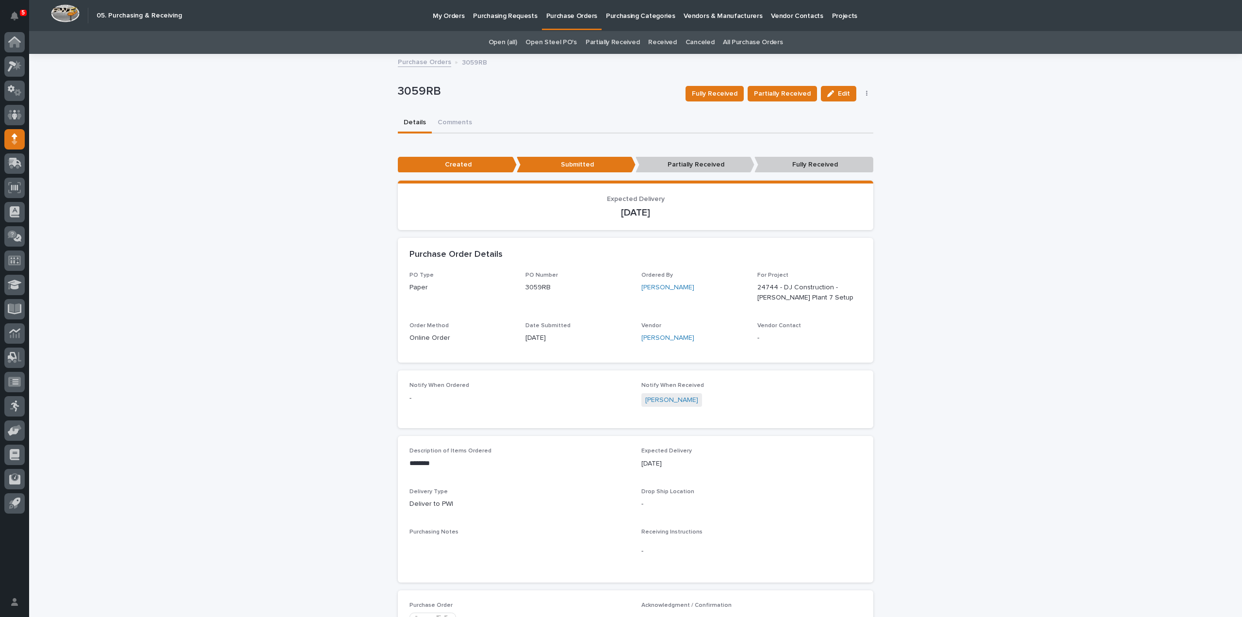
click at [760, 39] on link "All Purchase Orders" at bounding box center [753, 42] width 60 height 23
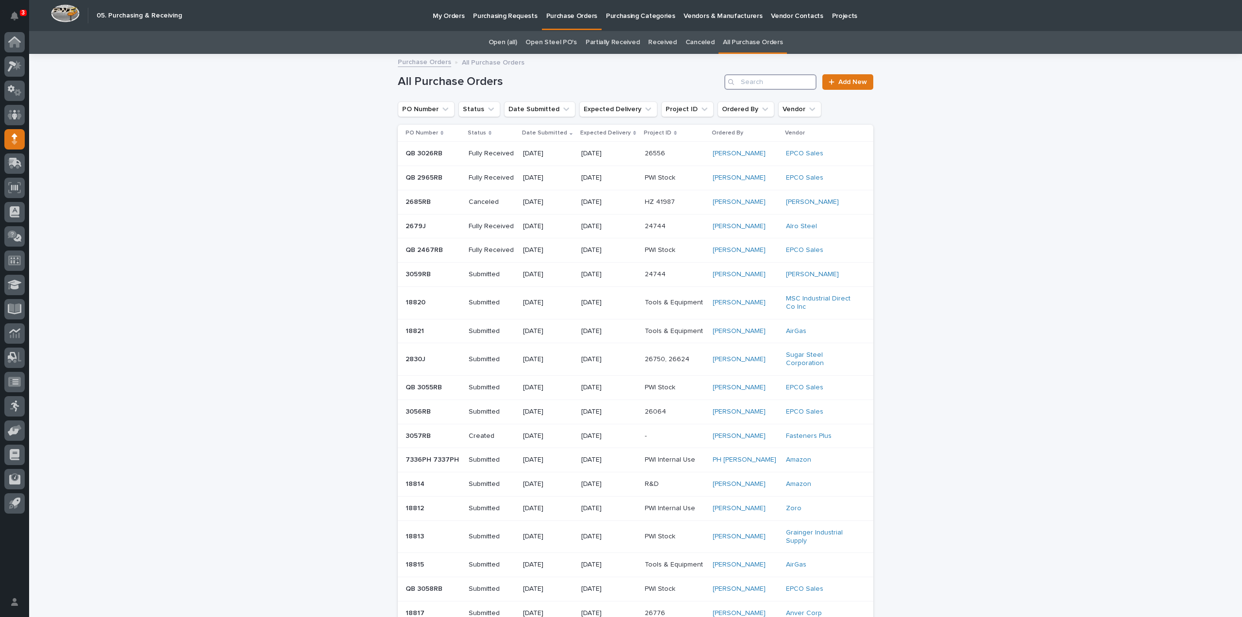
click at [749, 80] on input "Search" at bounding box center [771, 82] width 92 height 16
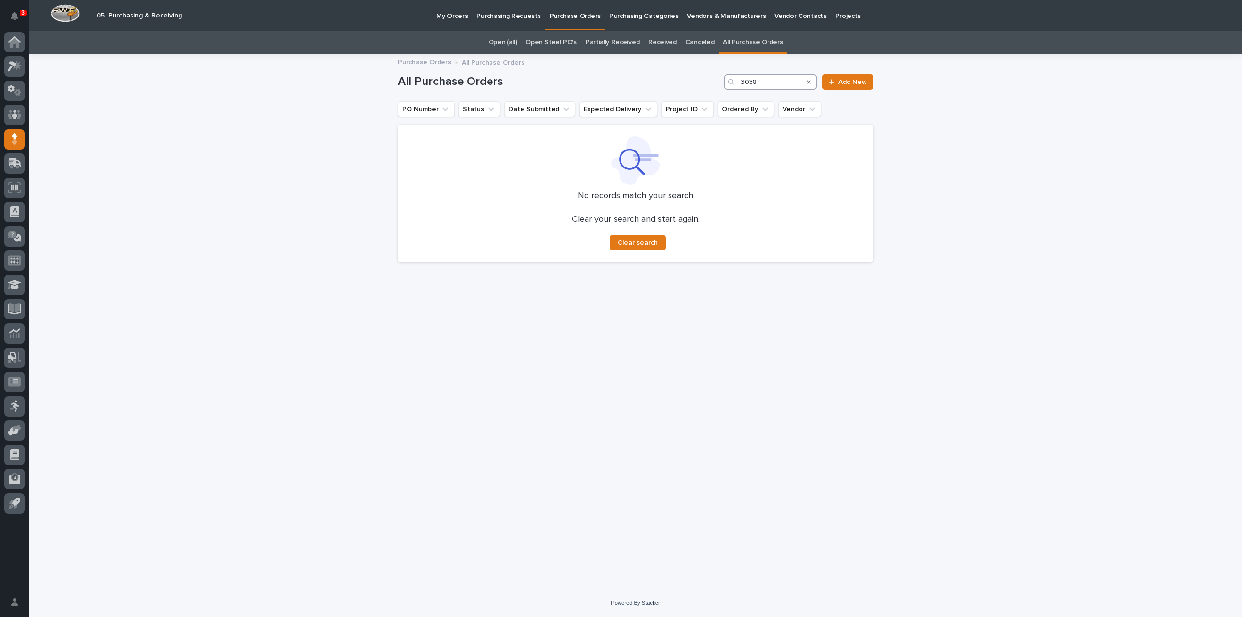
type input "3038"
click at [264, 302] on div "Loading... Saving… Loading... Saving… All Purchase Orders 3038 Add New PO Numbe…" at bounding box center [635, 322] width 1213 height 534
click at [859, 81] on span "Add New" at bounding box center [853, 82] width 29 height 7
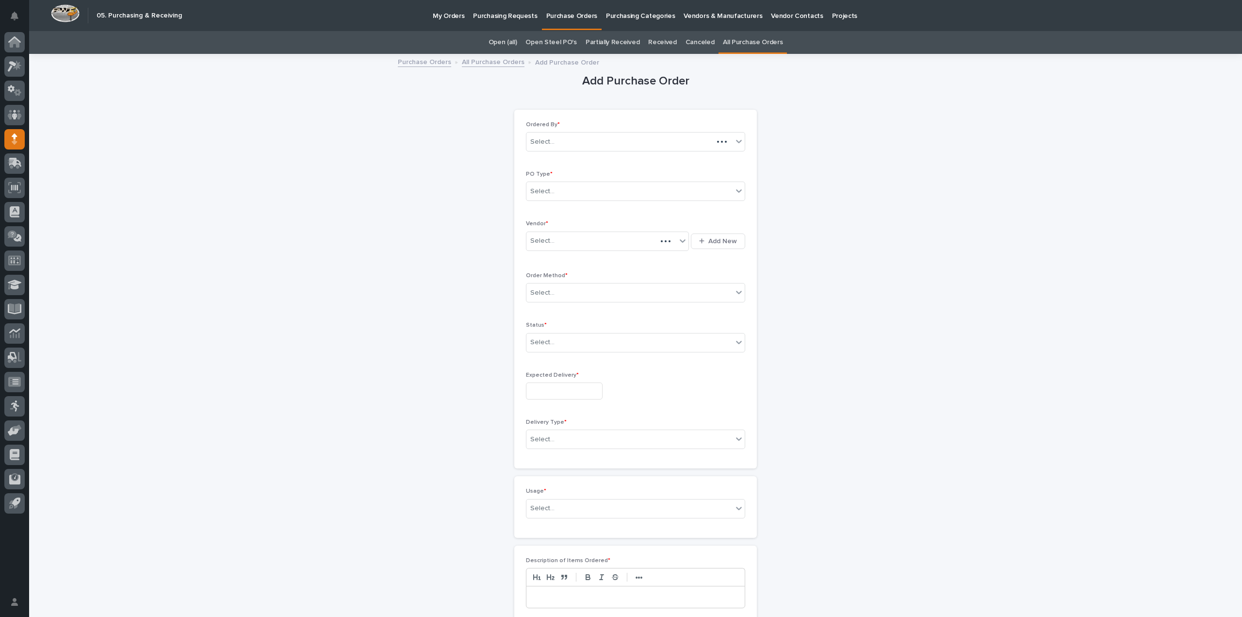
scroll to position [31, 0]
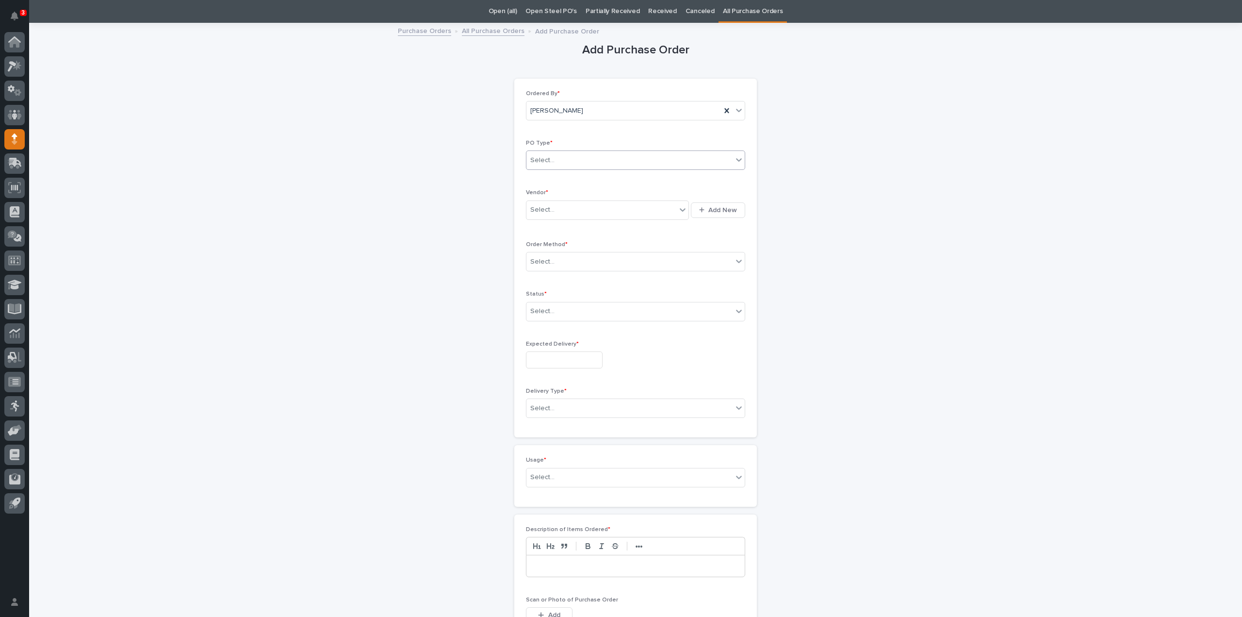
click at [551, 166] on div "Select..." at bounding box center [630, 160] width 206 height 16
click at [549, 175] on div "Quickbooks" at bounding box center [632, 178] width 218 height 17
click at [547, 209] on div "Select..." at bounding box center [542, 210] width 24 height 10
type input "*"
type input "****"
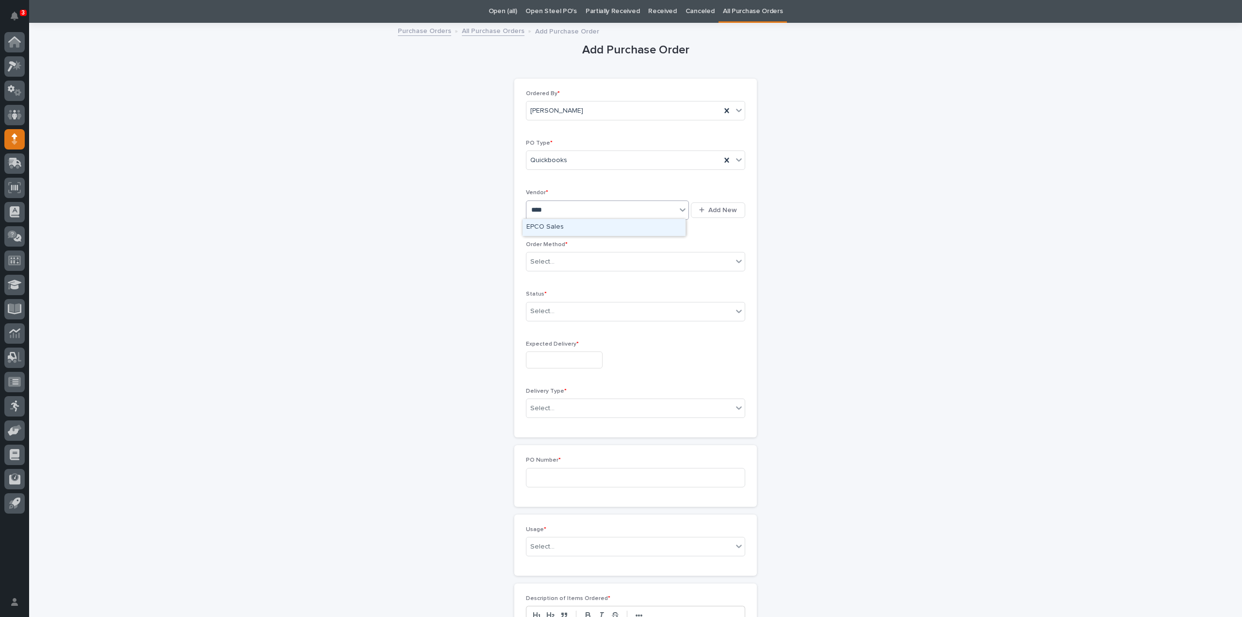
click at [548, 226] on div "EPCO Sales" at bounding box center [604, 227] width 163 height 17
click at [535, 259] on div "Select..." at bounding box center [542, 262] width 24 height 10
click at [538, 299] on div "Email" at bounding box center [632, 295] width 218 height 17
click at [539, 316] on div "Select..." at bounding box center [630, 311] width 206 height 16
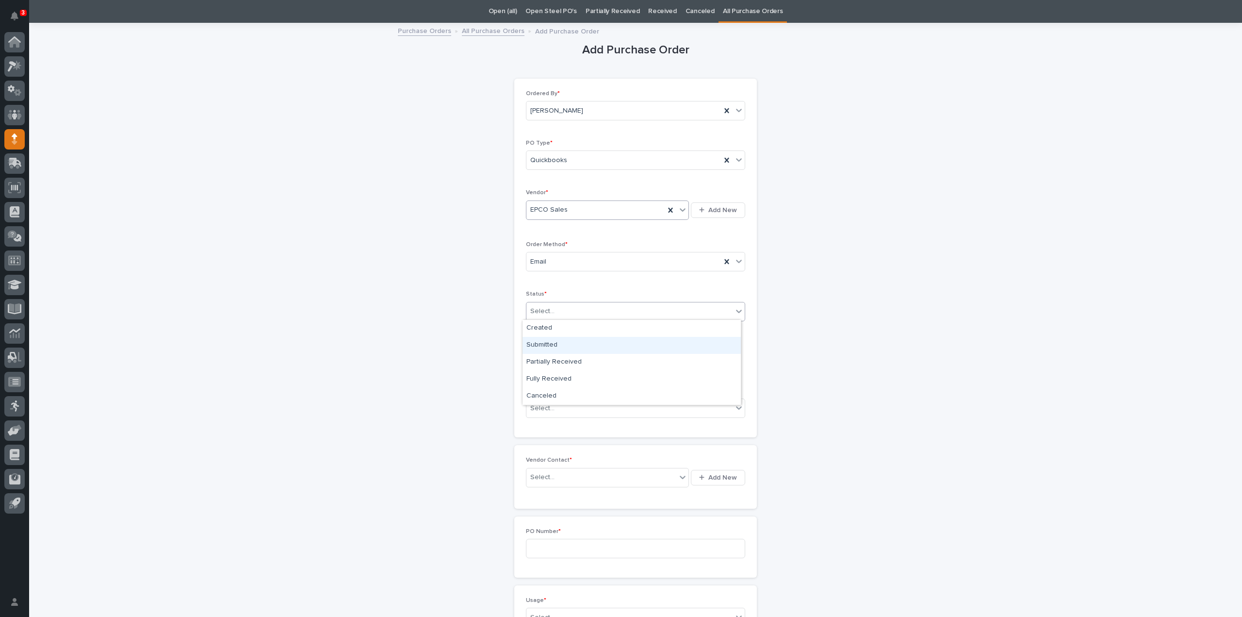
click at [541, 344] on div "Submitted" at bounding box center [632, 345] width 218 height 17
click at [551, 362] on input "text" at bounding box center [564, 359] width 77 height 17
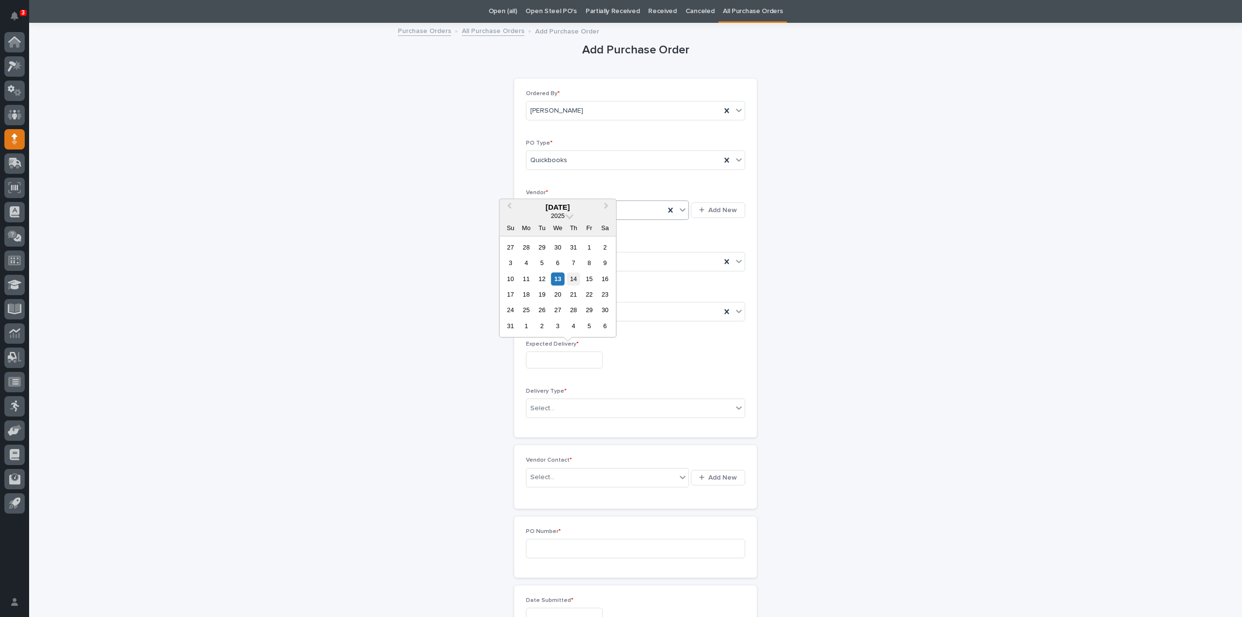
click at [575, 281] on div "14" at bounding box center [573, 278] width 13 height 13
type input "**********"
click at [556, 406] on input "text" at bounding box center [556, 408] width 1 height 8
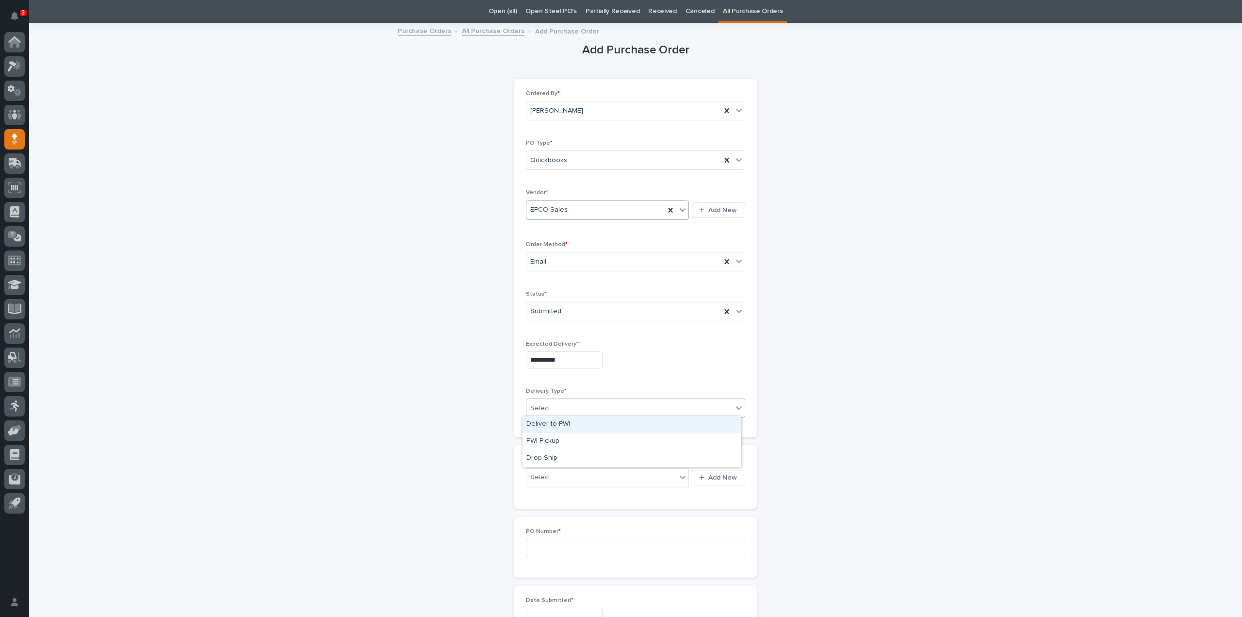
click at [539, 424] on div "Deliver to PWI" at bounding box center [632, 424] width 218 height 17
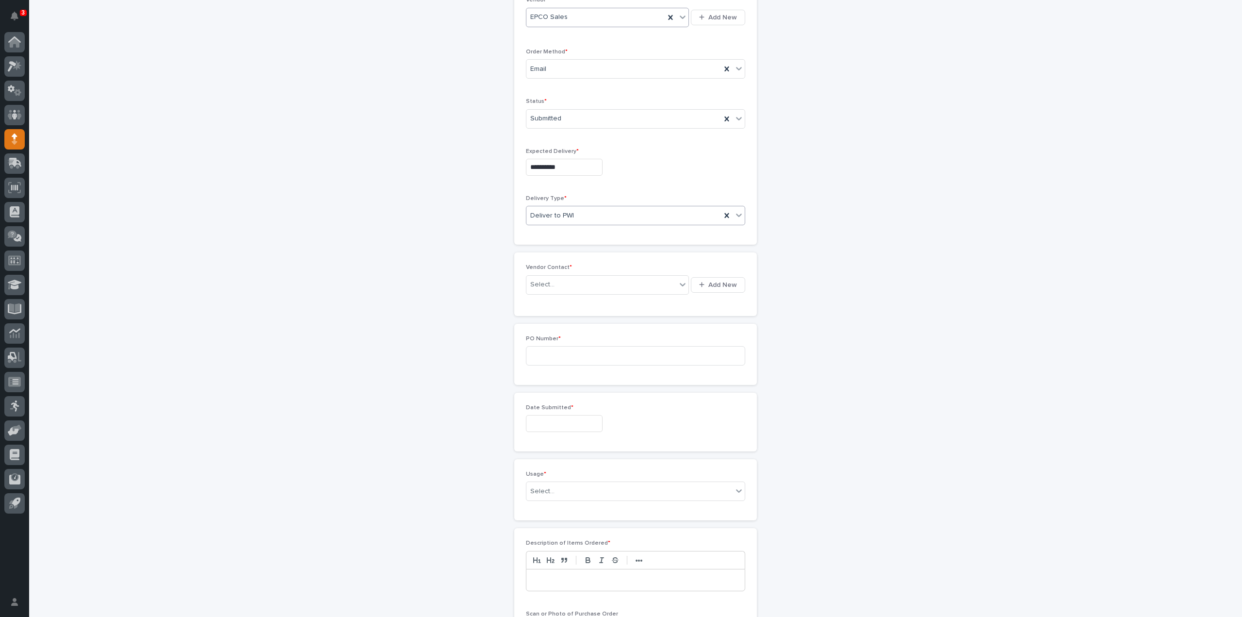
scroll to position [225, 0]
click at [566, 282] on div "Select..." at bounding box center [602, 283] width 150 height 16
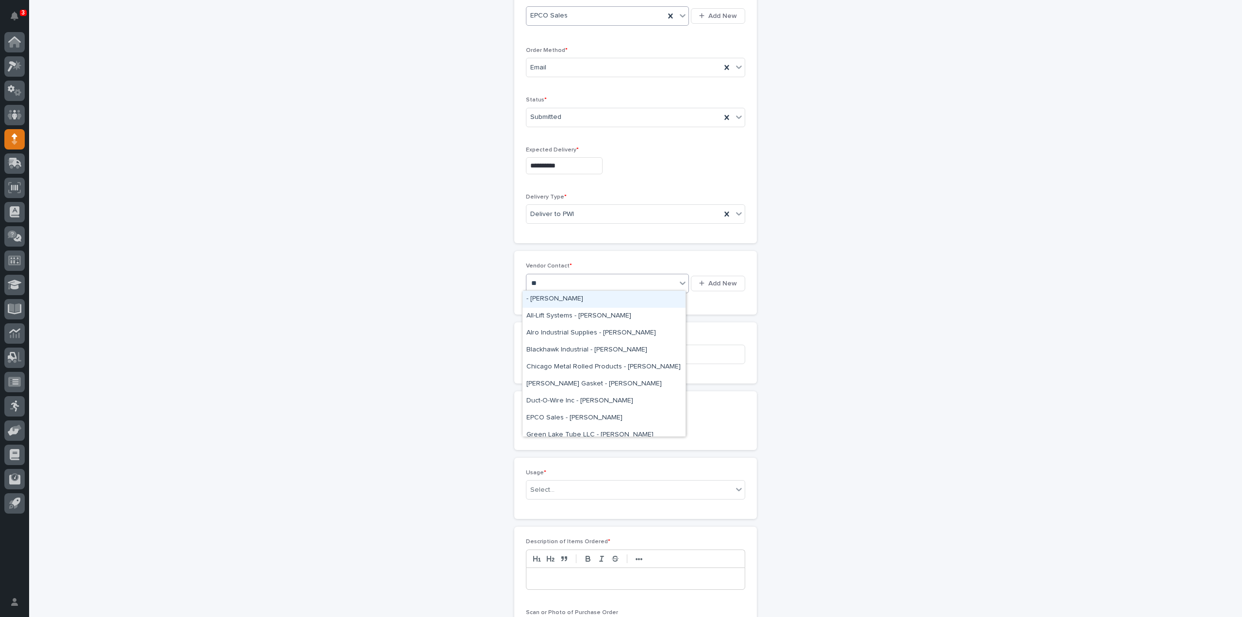
type input "***"
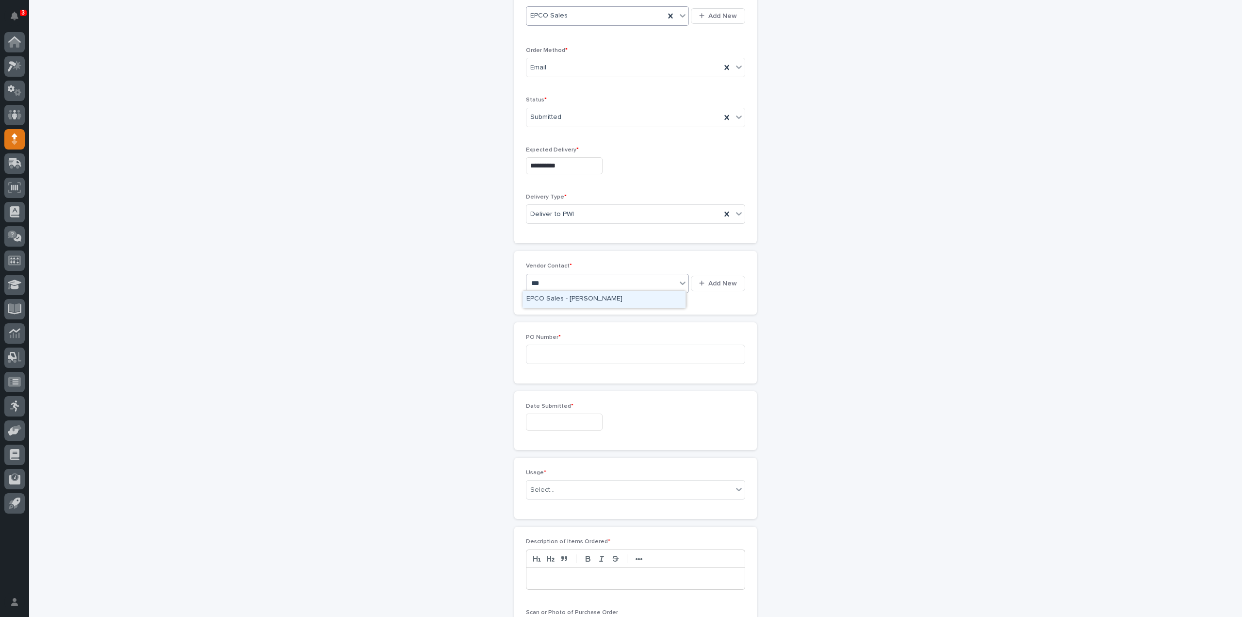
click at [571, 301] on div "EPCO Sales - Keith Schrock" at bounding box center [604, 299] width 163 height 17
click at [553, 356] on input at bounding box center [635, 354] width 219 height 19
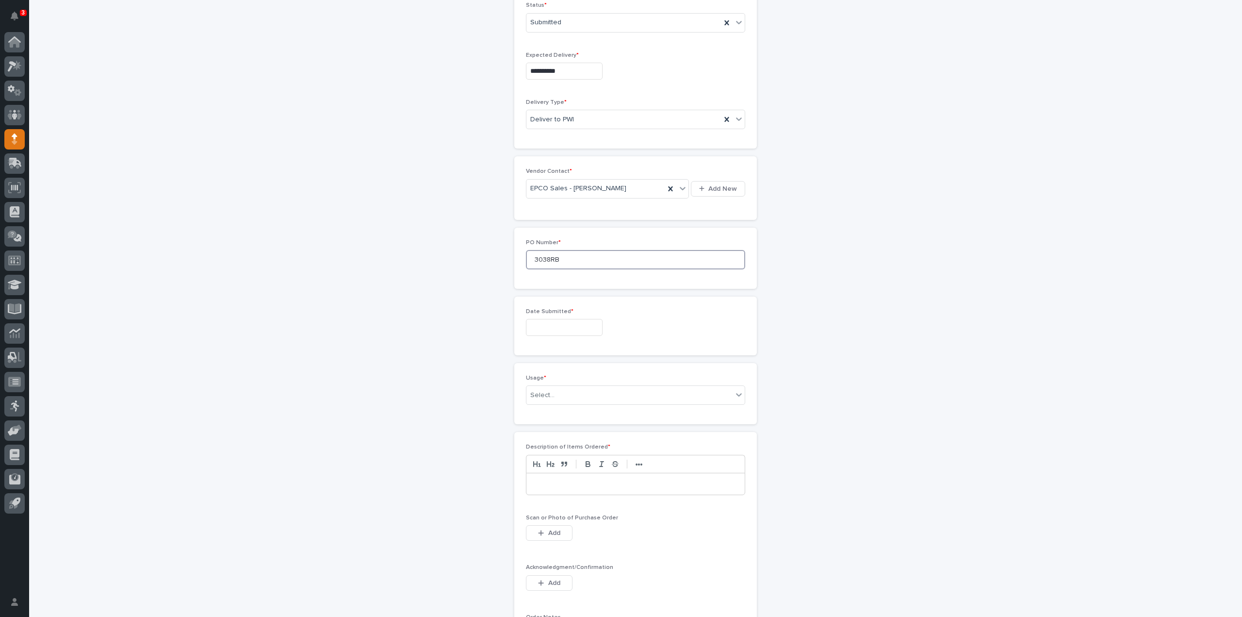
scroll to position [322, 0]
type input "3038RB"
click at [558, 322] on input "text" at bounding box center [564, 324] width 77 height 17
click at [563, 246] on div "13" at bounding box center [557, 243] width 13 height 13
type input "**********"
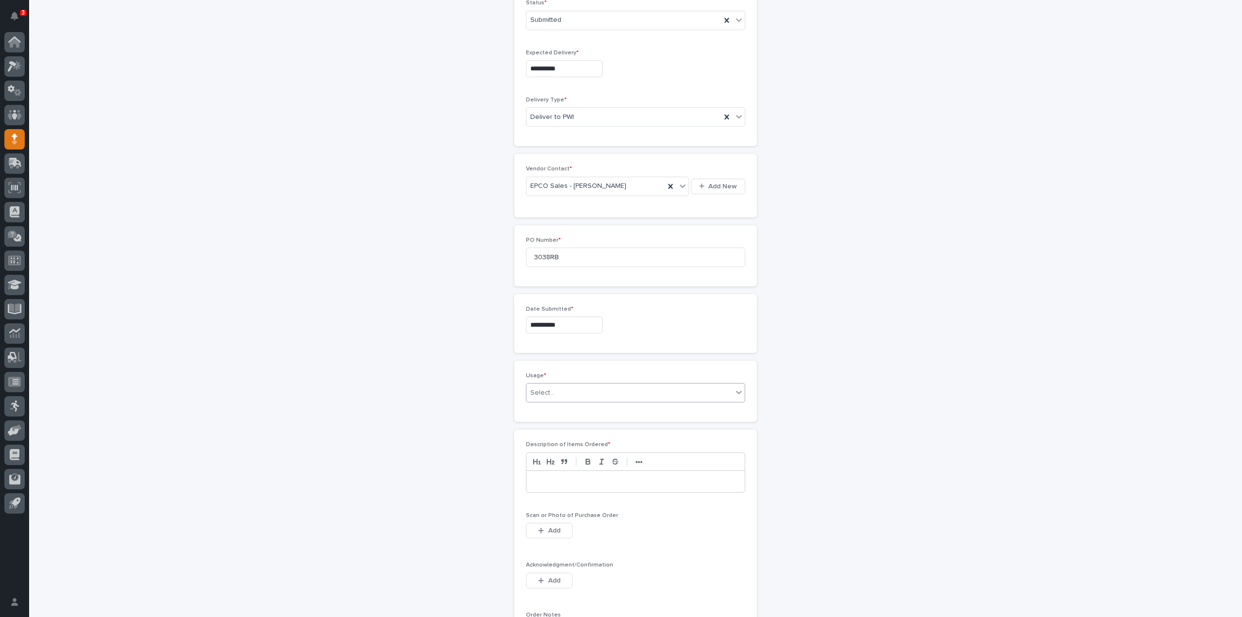
click at [546, 391] on div "Select..." at bounding box center [542, 393] width 24 height 10
click at [547, 462] on div "PWI Stock" at bounding box center [632, 459] width 218 height 17
click at [547, 477] on p at bounding box center [636, 482] width 204 height 10
click at [556, 529] on span "Add" at bounding box center [554, 530] width 12 height 7
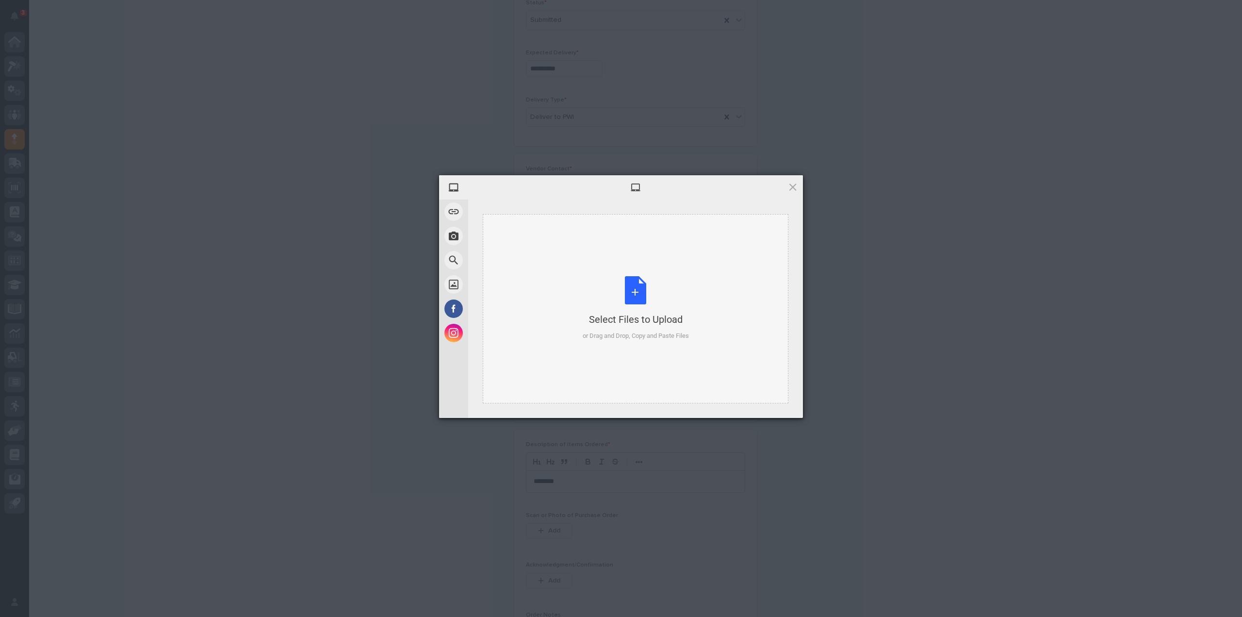
click at [620, 329] on div "Select Files to Upload or Drag and Drop, Copy and Paste Files" at bounding box center [636, 308] width 106 height 65
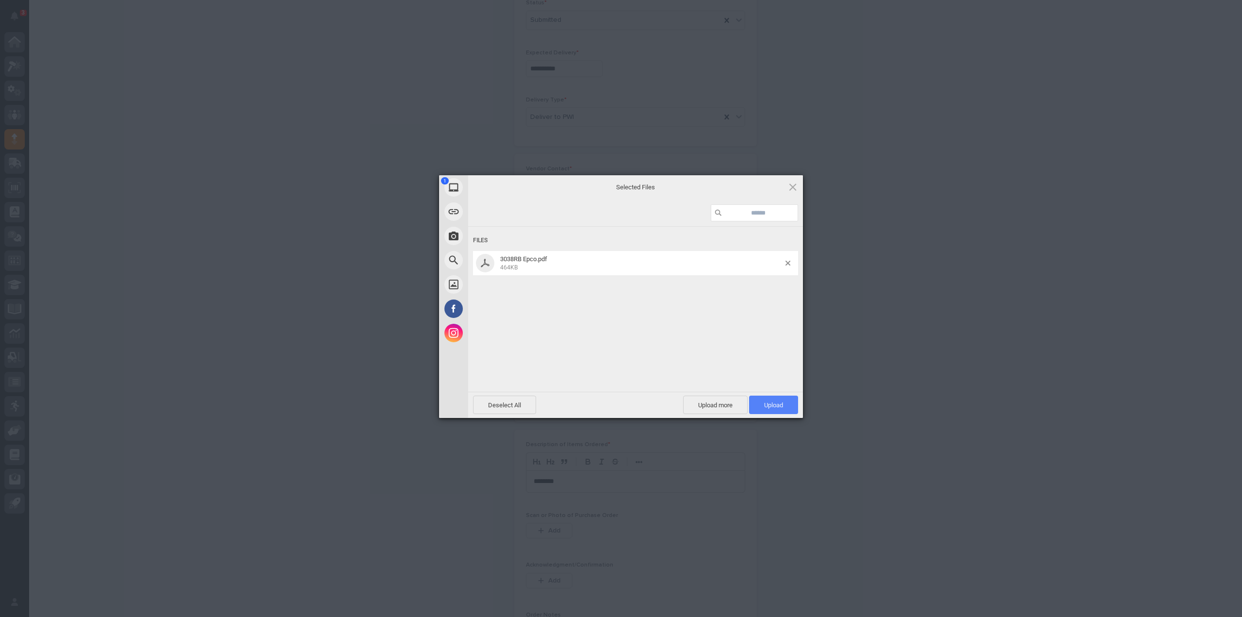
click at [779, 411] on span "Upload 1" at bounding box center [773, 405] width 49 height 18
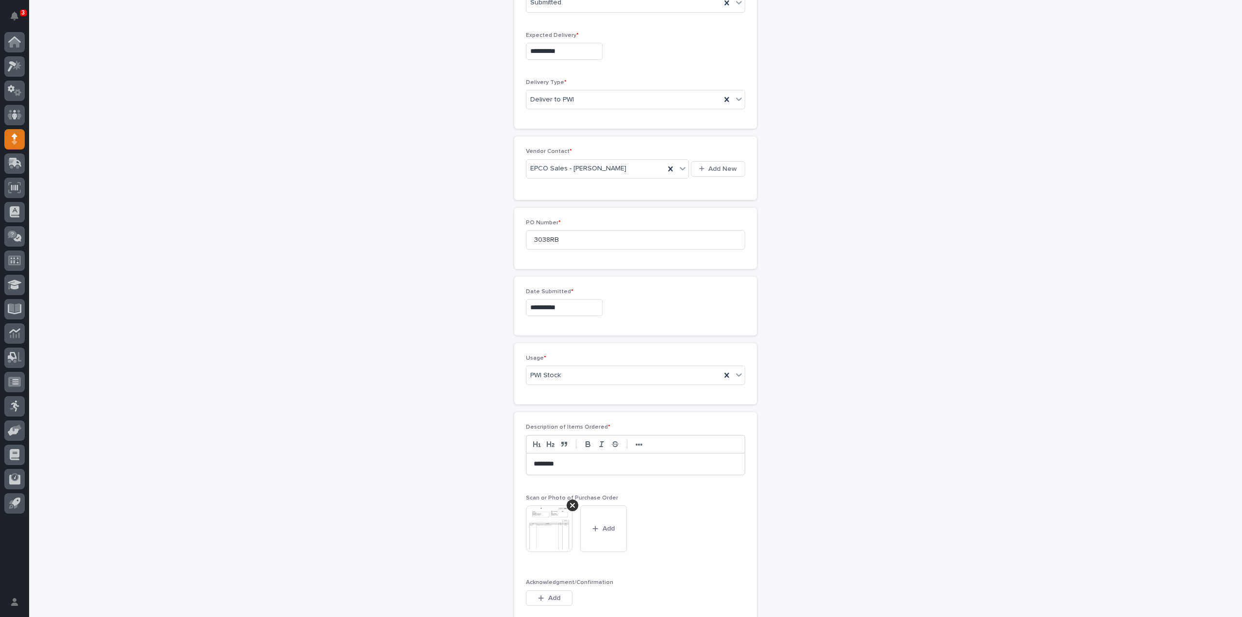
scroll to position [631, 0]
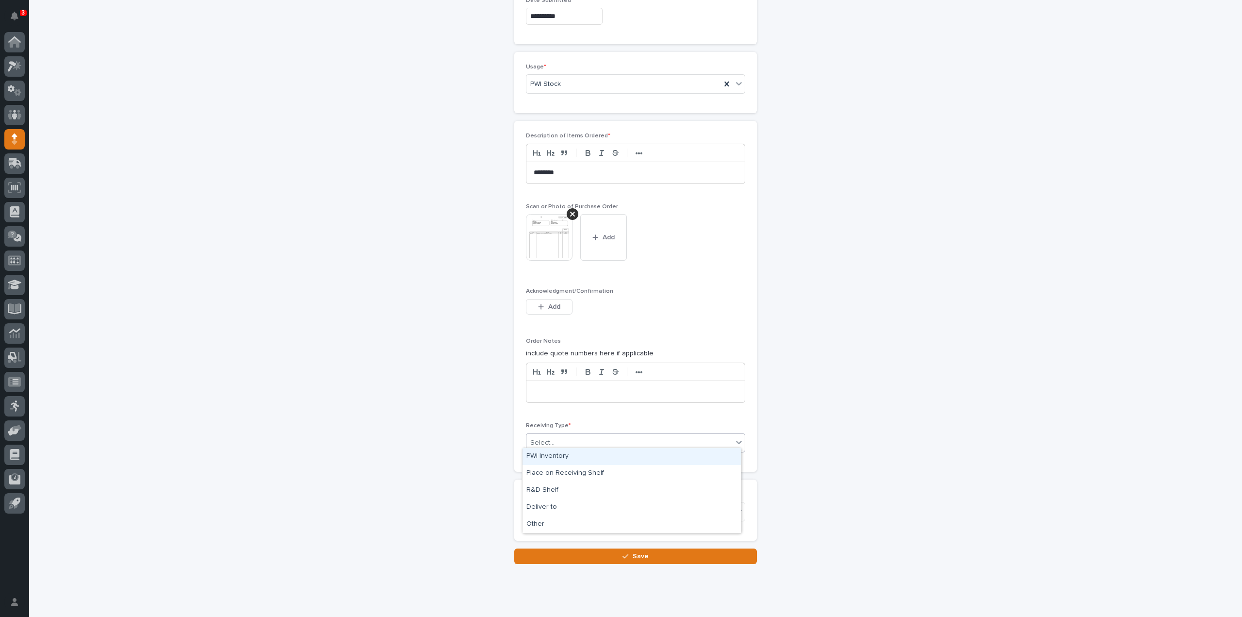
click at [578, 435] on div "Select..." at bounding box center [630, 443] width 206 height 16
click at [556, 508] on div "Deliver to" at bounding box center [632, 507] width 218 height 17
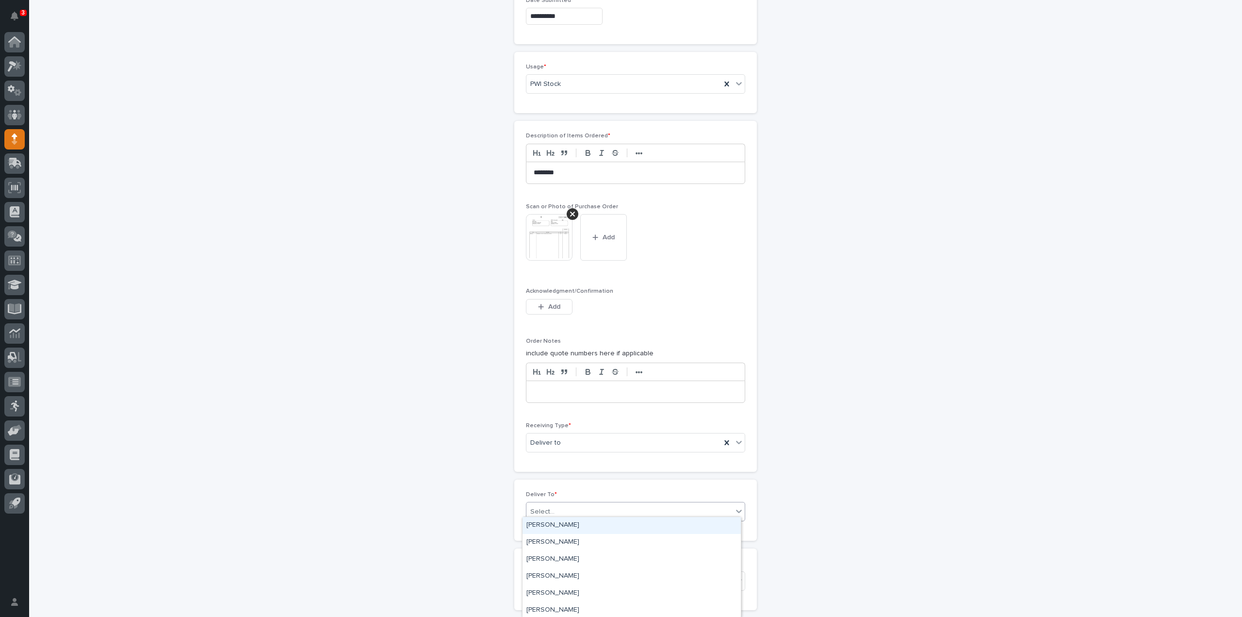
click at [555, 507] on div "Select..." at bounding box center [630, 512] width 206 height 16
type input "****"
click at [563, 524] on div "[PERSON_NAME]" at bounding box center [632, 525] width 218 height 17
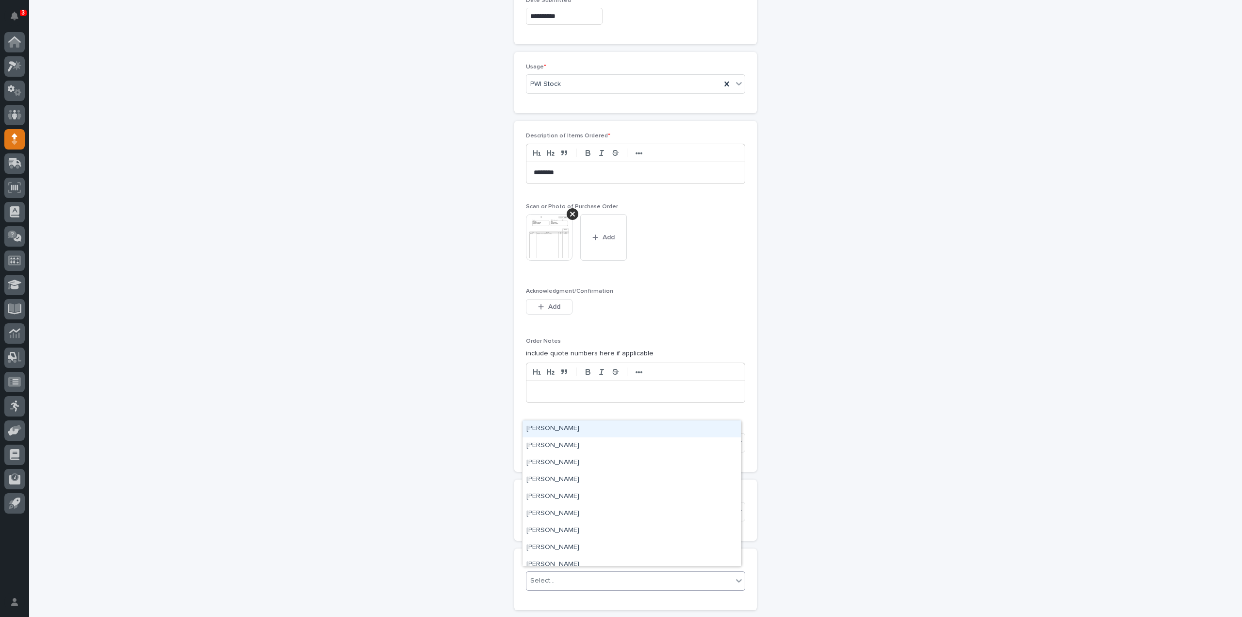
click at [548, 578] on div "Select..." at bounding box center [542, 581] width 24 height 10
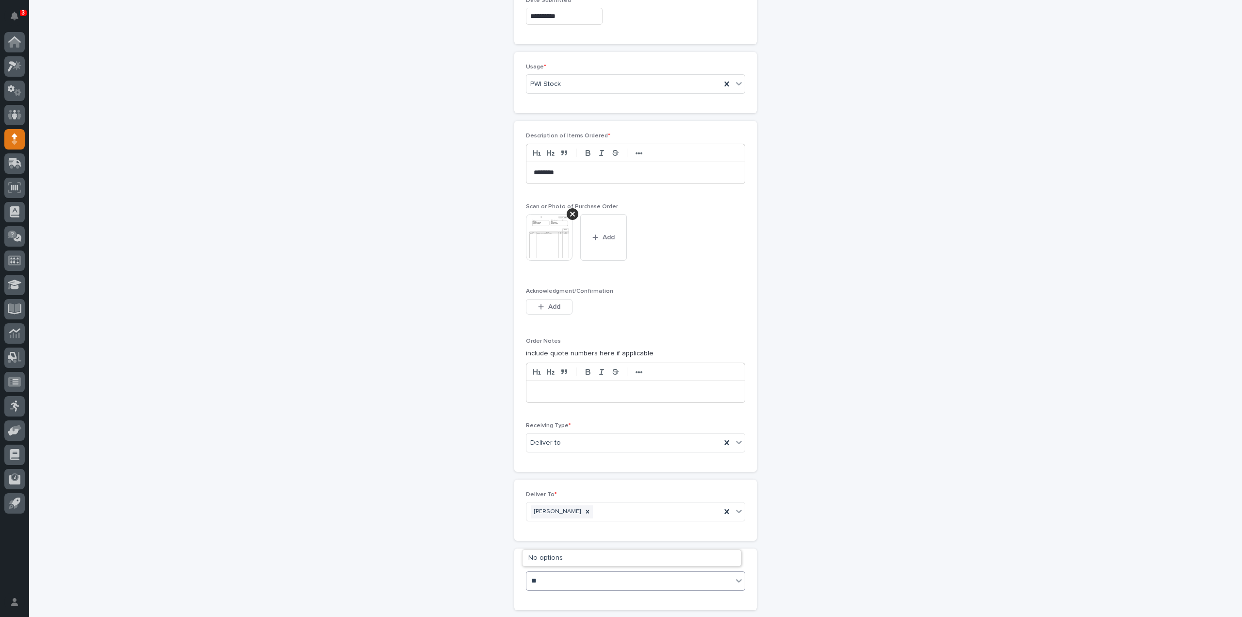
type input "*"
type input "****"
click at [558, 560] on div "[PERSON_NAME]" at bounding box center [632, 557] width 218 height 17
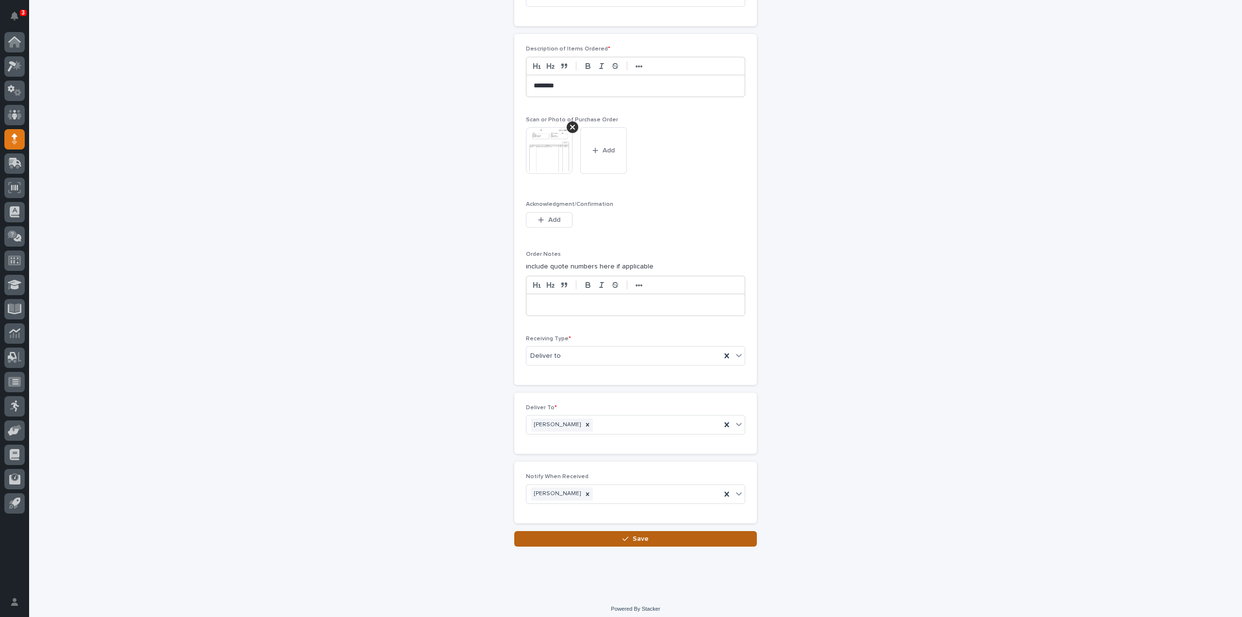
click at [580, 535] on button "Save" at bounding box center [635, 539] width 243 height 16
